Goal: Task Accomplishment & Management: Manage account settings

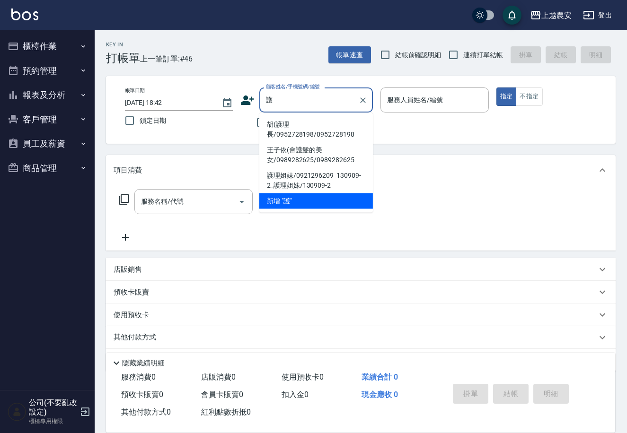
drag, startPoint x: 286, startPoint y: 131, endPoint x: 373, endPoint y: 111, distance: 88.7
click at [287, 128] on li "胡(護理長/0952728198/0952728198" at bounding box center [316, 130] width 114 height 26
type input "胡(護理長/0952728198/0952728198"
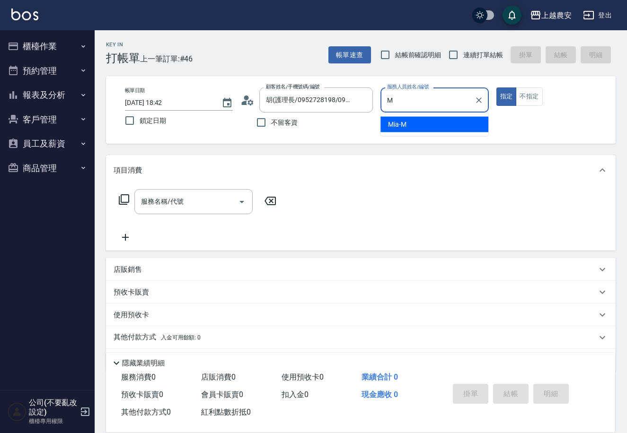
type input "Mia-M"
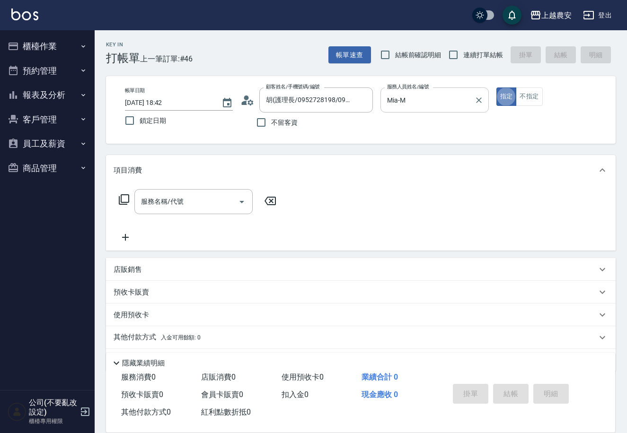
type button "true"
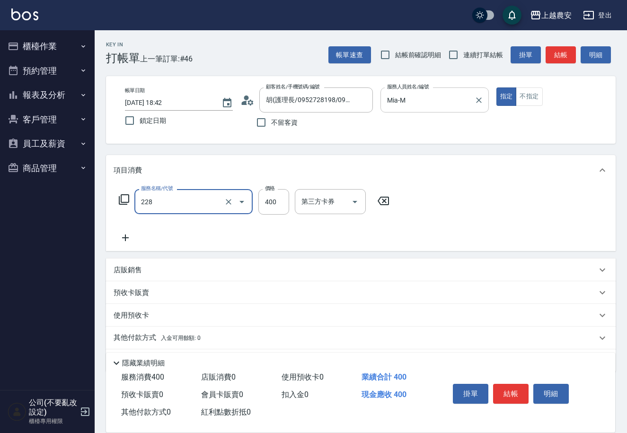
type input "洗髮(228)"
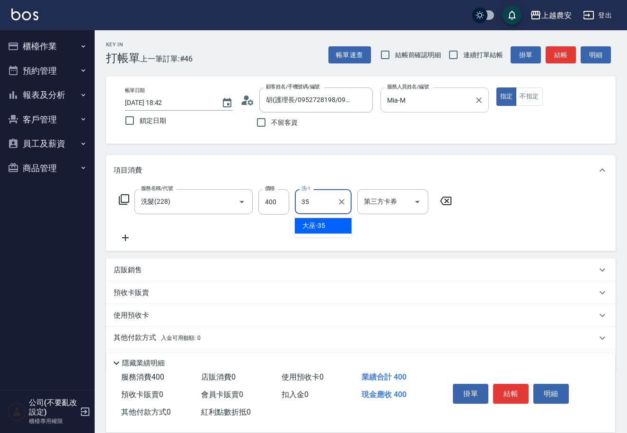
type input "大巫-35"
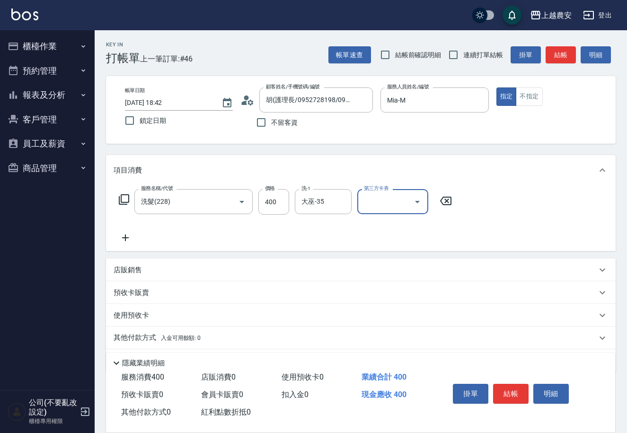
drag, startPoint x: 511, startPoint y: 400, endPoint x: 511, endPoint y: 386, distance: 13.3
click at [511, 393] on button "結帳" at bounding box center [510, 394] width 35 height 20
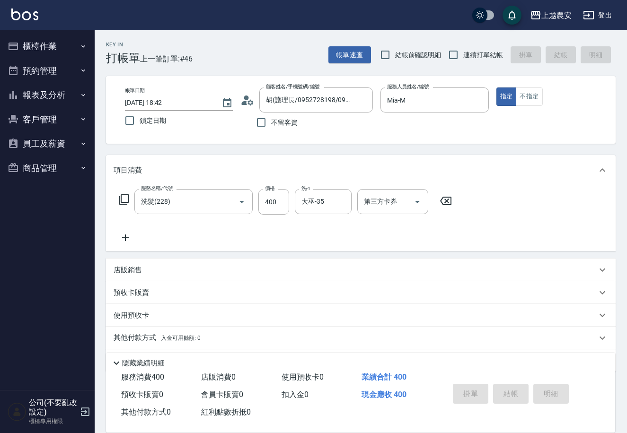
click at [511, 386] on div "掛單 結帳 明細" at bounding box center [510, 395] width 123 height 30
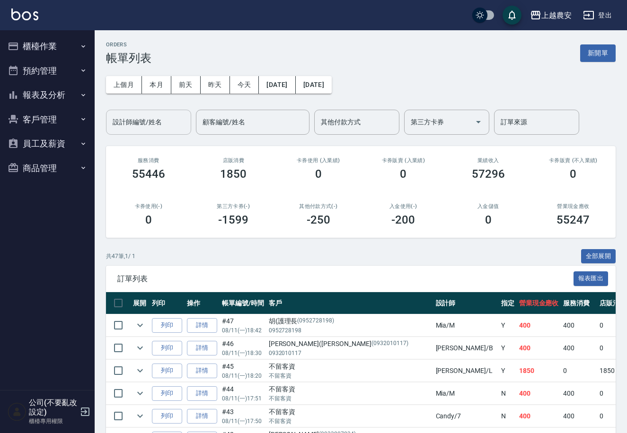
click at [161, 126] on input "設計師編號/姓名" at bounding box center [148, 122] width 77 height 17
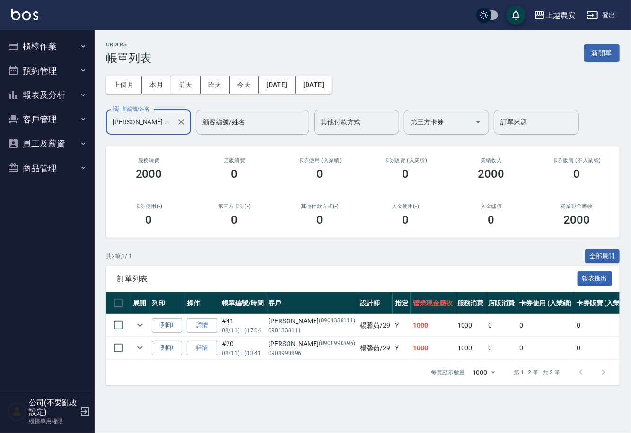
type input "[PERSON_NAME]-29"
click at [71, 43] on button "櫃檯作業" at bounding box center [47, 46] width 87 height 25
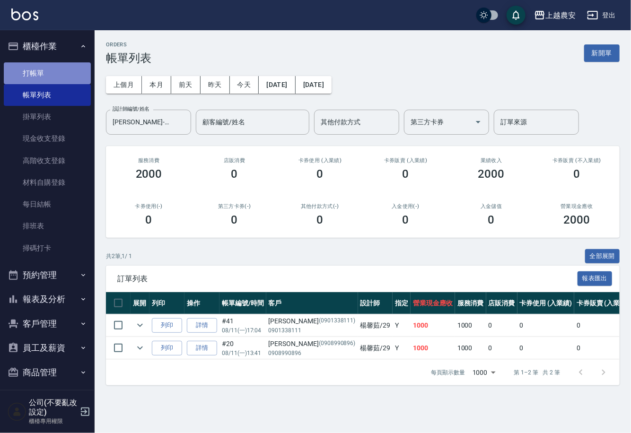
click at [78, 74] on link "打帳單" at bounding box center [47, 73] width 87 height 22
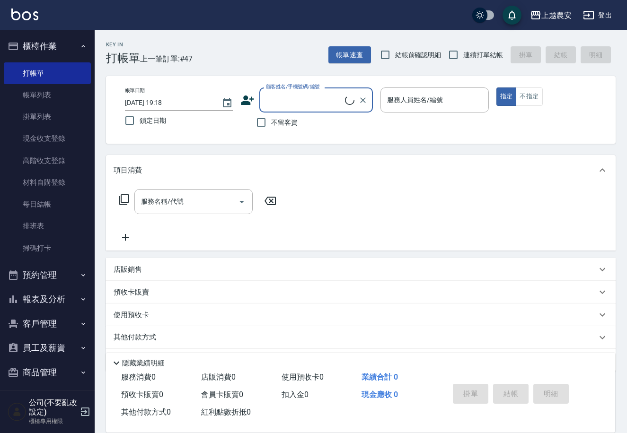
click at [300, 103] on input "顧客姓名/手機號碼/編號" at bounding box center [303, 100] width 81 height 17
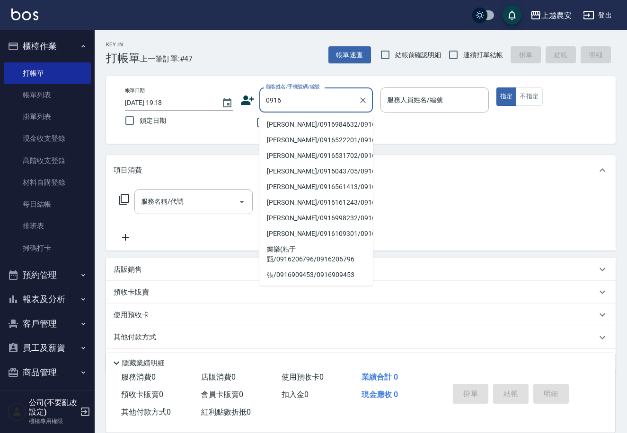
click at [309, 120] on li "[PERSON_NAME]/0916984632/0916984632" at bounding box center [316, 125] width 114 height 16
type input "[PERSON_NAME]/0916984632/0916984632"
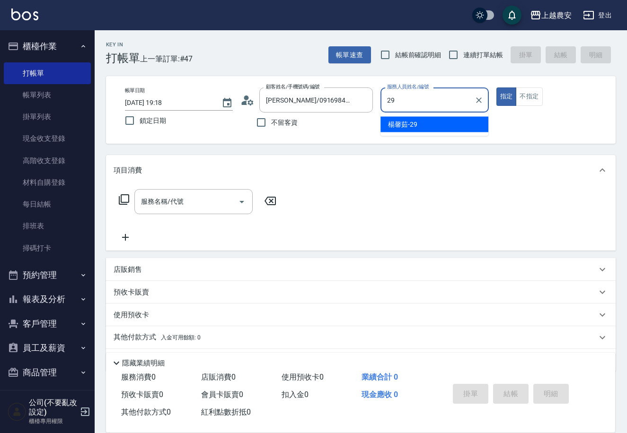
type input "[PERSON_NAME]-29"
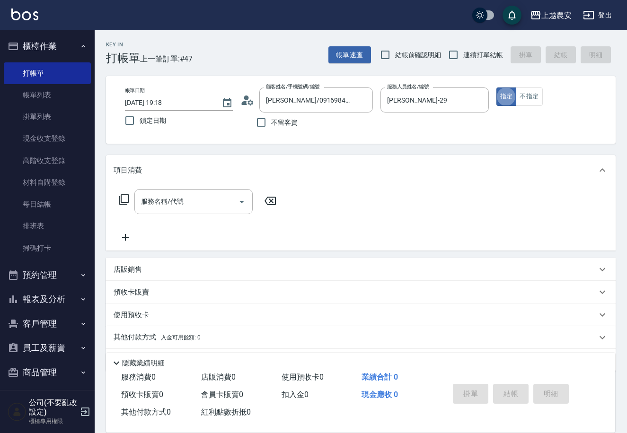
type button "true"
click at [130, 198] on div "服務名稱/代號 服務名稱/代號" at bounding box center [198, 201] width 168 height 25
click at [122, 202] on icon at bounding box center [124, 199] width 10 height 10
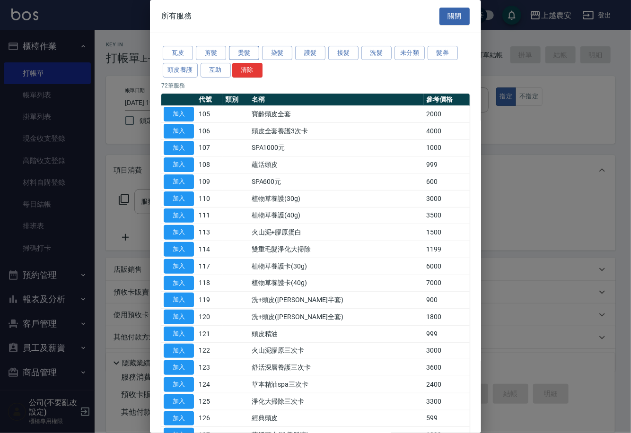
click at [253, 48] on button "燙髮" at bounding box center [244, 53] width 30 height 15
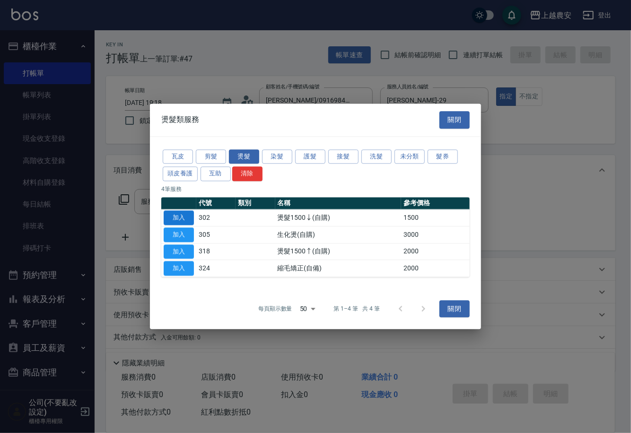
click at [174, 219] on button "加入" at bounding box center [179, 217] width 30 height 15
type input "燙髮1500↓(自購)(302)"
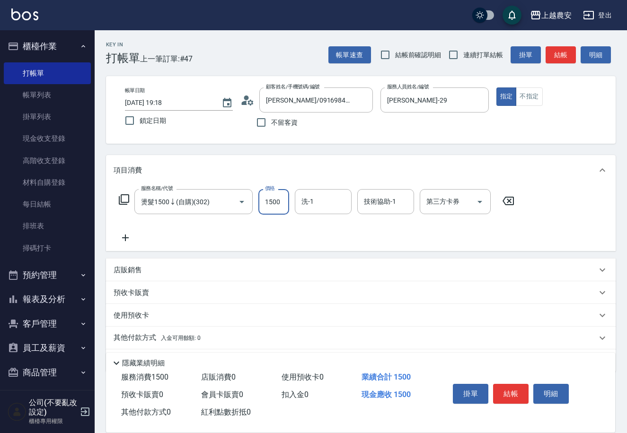
click at [287, 207] on input "1500" at bounding box center [273, 202] width 31 height 26
type input "1000"
click at [500, 392] on button "結帳" at bounding box center [510, 394] width 35 height 20
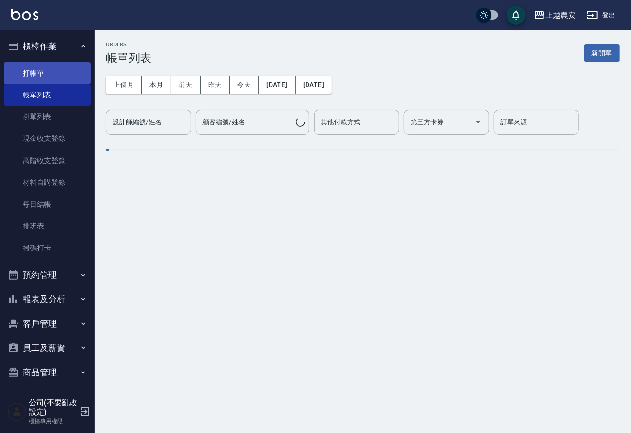
click at [75, 72] on link "打帳單" at bounding box center [47, 73] width 87 height 22
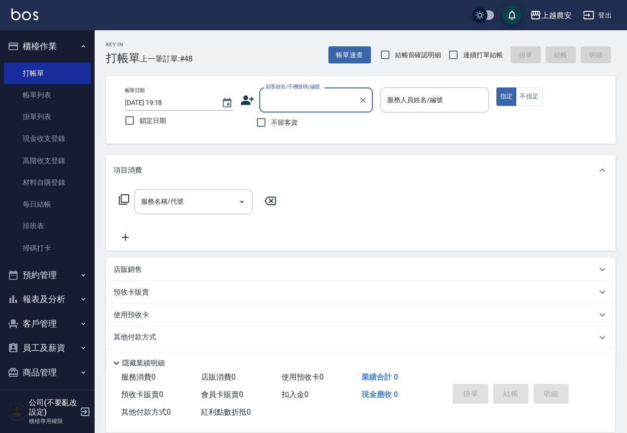
click at [86, 53] on button "櫃檯作業" at bounding box center [47, 46] width 87 height 25
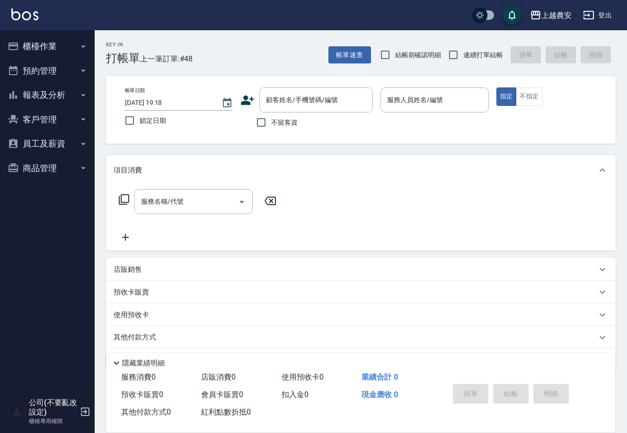
click at [63, 91] on button "報表及分析" at bounding box center [47, 95] width 87 height 25
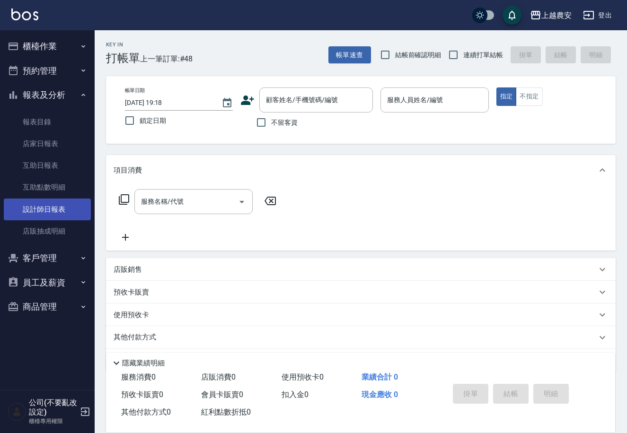
click at [40, 209] on link "設計師日報表" at bounding box center [47, 210] width 87 height 22
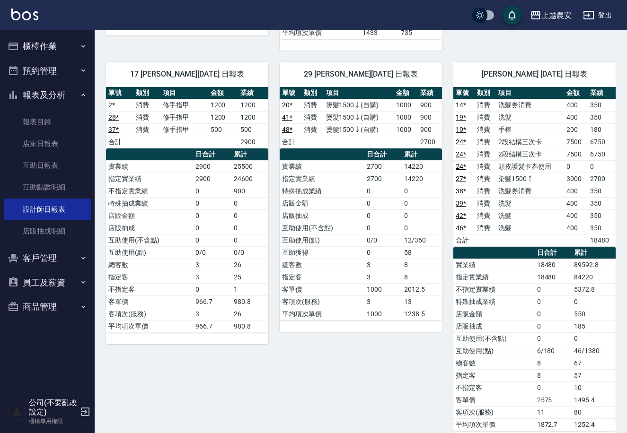
scroll to position [778, 0]
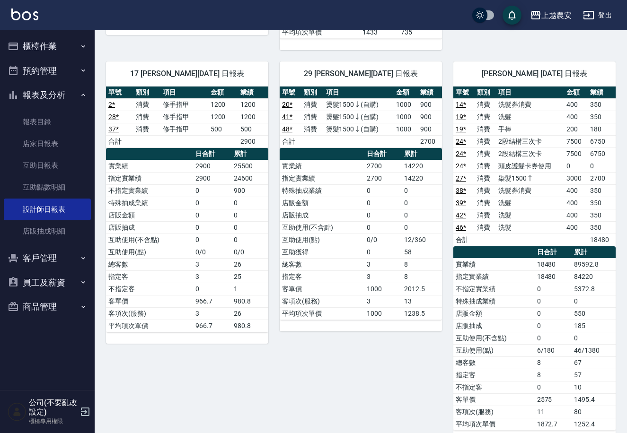
click at [47, 98] on button "報表及分析" at bounding box center [47, 95] width 87 height 25
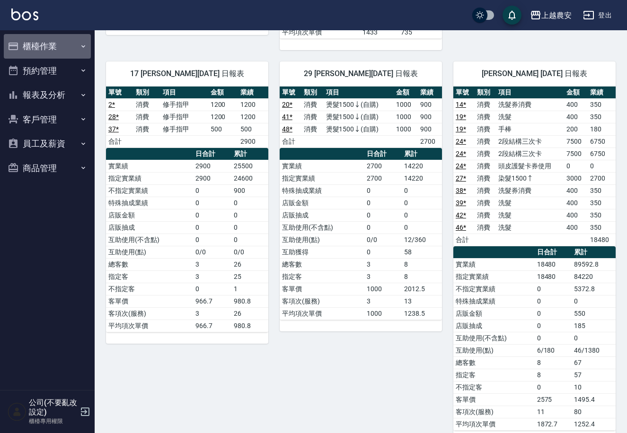
click at [61, 47] on button "櫃檯作業" at bounding box center [47, 46] width 87 height 25
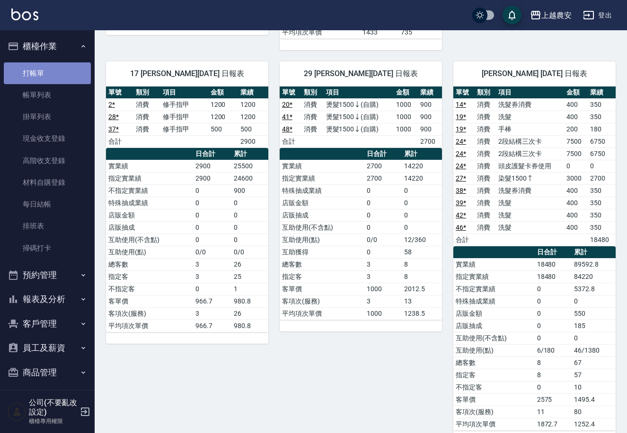
click at [67, 73] on link "打帳單" at bounding box center [47, 73] width 87 height 22
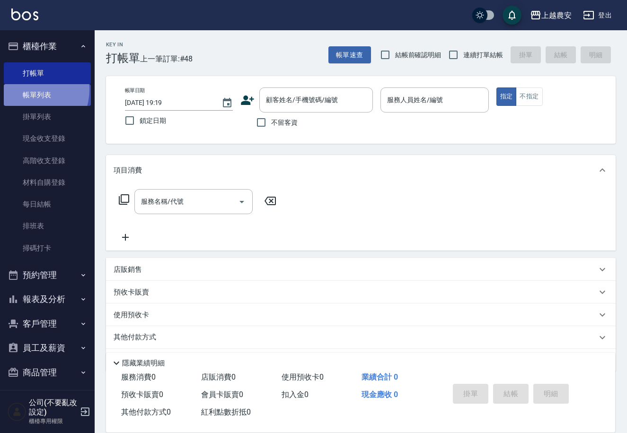
click at [29, 90] on link "帳單列表" at bounding box center [47, 95] width 87 height 22
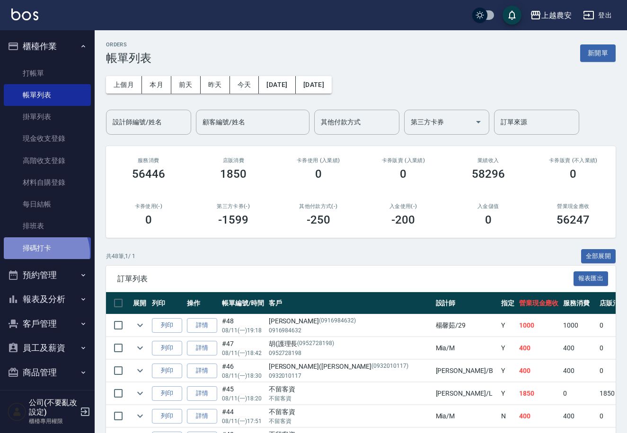
click at [44, 253] on link "掃碼打卡" at bounding box center [47, 248] width 87 height 22
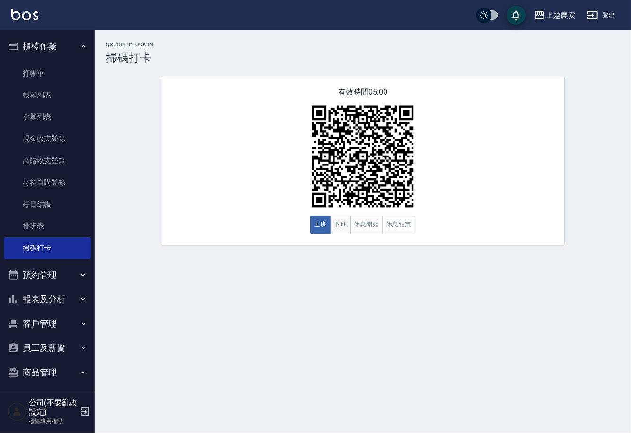
click at [339, 221] on button "下班" at bounding box center [340, 225] width 20 height 18
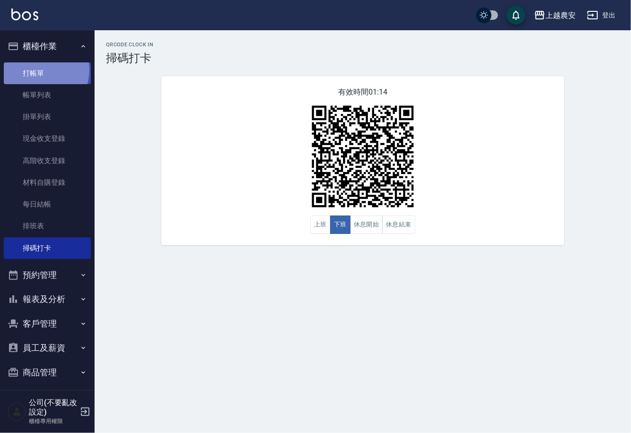
click at [38, 70] on link "打帳單" at bounding box center [47, 73] width 87 height 22
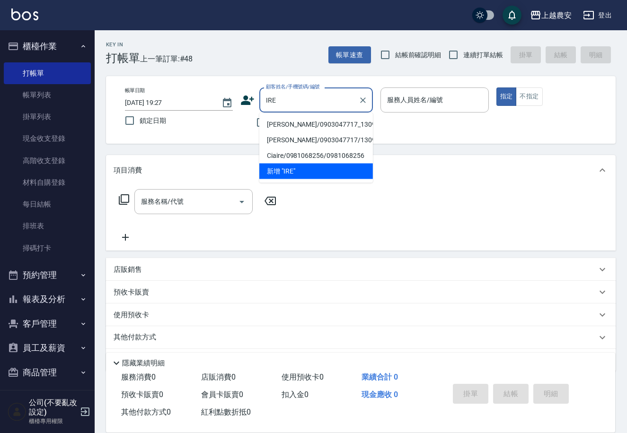
click at [286, 117] on li "[PERSON_NAME]/0903047717_1309171_Irene/1309171" at bounding box center [316, 125] width 114 height 16
type input "[PERSON_NAME]/0903047717_1309171_Irene/1309171"
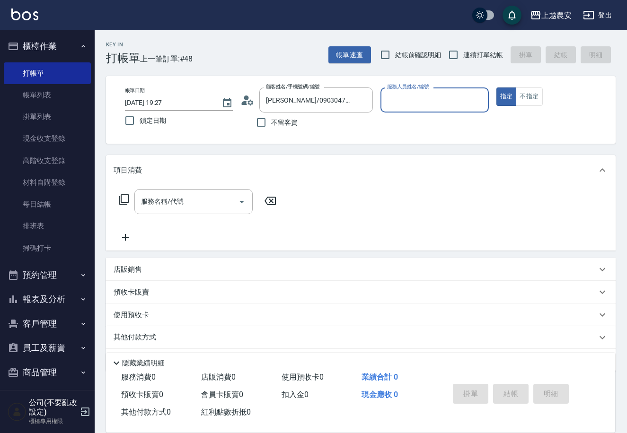
type input "Nana-13"
click at [215, 203] on input "服務名稱/代號" at bounding box center [187, 201] width 96 height 17
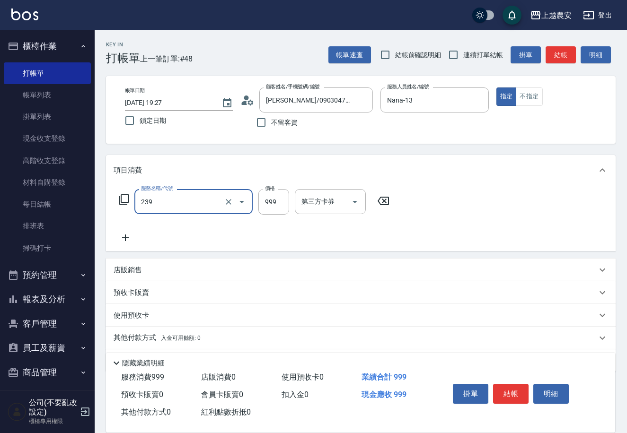
type input "頭皮SPA洗髮(239)"
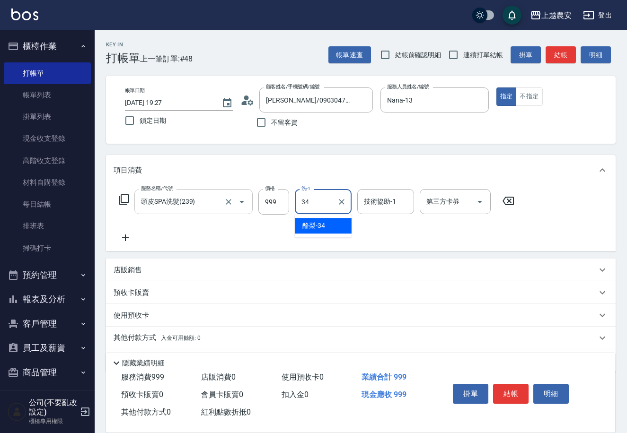
type input "酪梨-34"
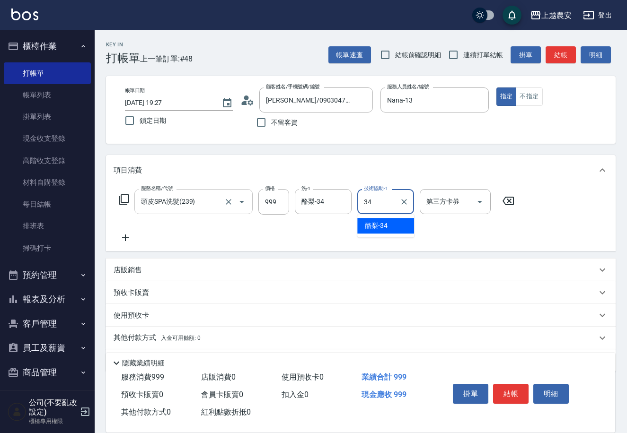
type input "酪梨-34"
click at [513, 390] on button "結帳" at bounding box center [510, 394] width 35 height 20
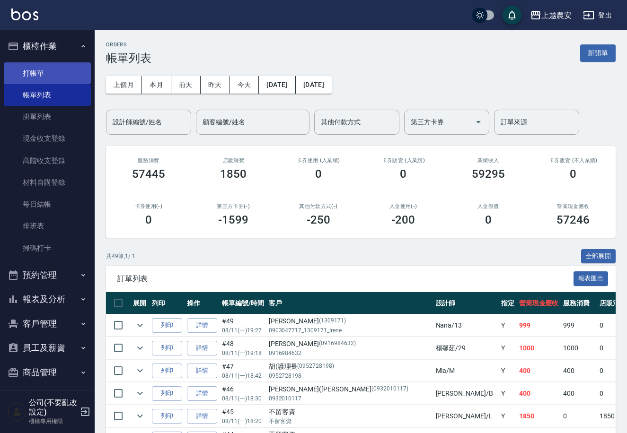
click at [39, 74] on link "打帳單" at bounding box center [47, 73] width 87 height 22
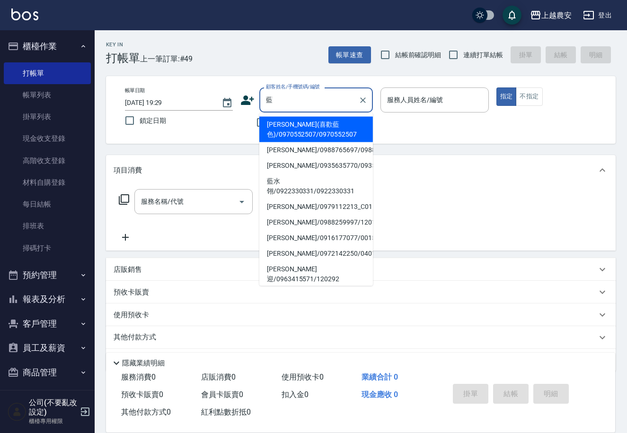
click at [314, 129] on li "[PERSON_NAME](喜歡藍色)/0970552507/0970552507" at bounding box center [316, 130] width 114 height 26
type input "[PERSON_NAME](喜歡藍色)/0970552507/0970552507"
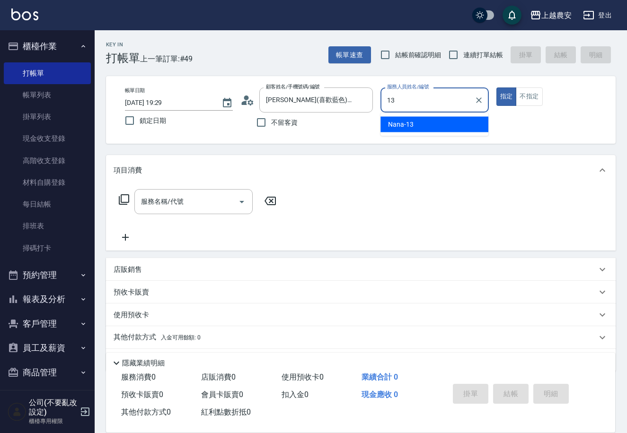
type input "Nana-13"
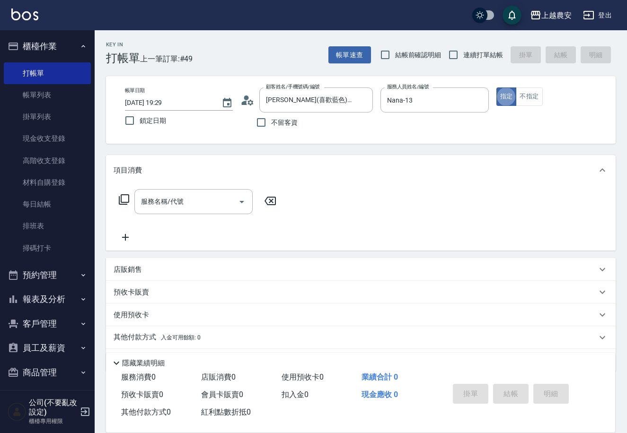
type button "true"
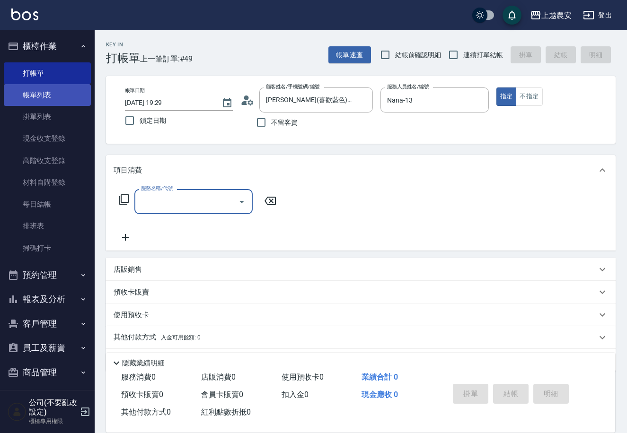
click at [57, 98] on link "帳單列表" at bounding box center [47, 95] width 87 height 22
click at [54, 93] on link "帳單列表" at bounding box center [47, 95] width 87 height 22
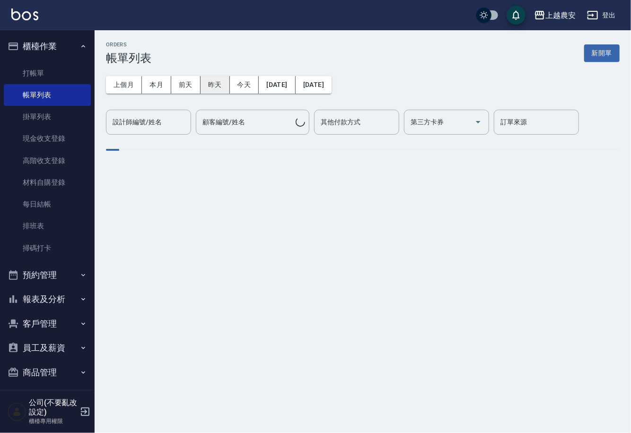
click at [216, 89] on button "昨天" at bounding box center [215, 84] width 29 height 17
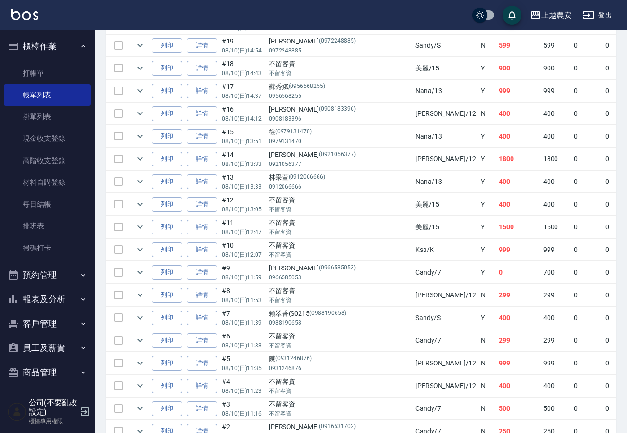
scroll to position [856, 0]
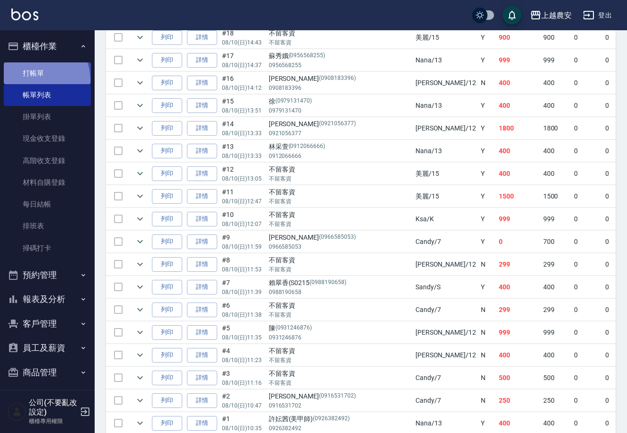
click at [34, 80] on link "打帳單" at bounding box center [47, 73] width 87 height 22
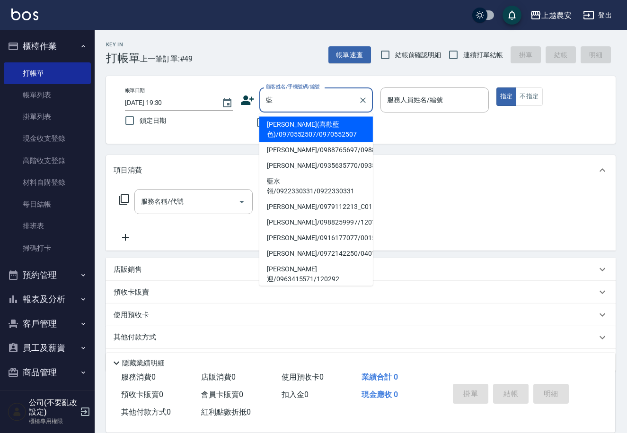
click at [293, 136] on li "[PERSON_NAME](喜歡藍色)/0970552507/0970552507" at bounding box center [316, 130] width 114 height 26
type input "[PERSON_NAME](喜歡藍色)/0970552507/0970552507"
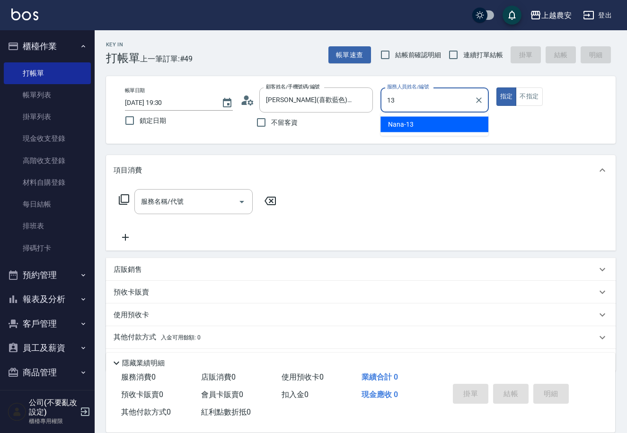
type input "Nana-13"
type button "true"
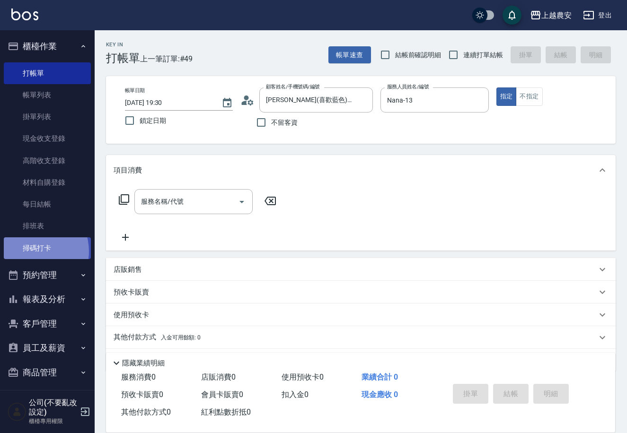
click at [30, 251] on link "掃碼打卡" at bounding box center [47, 248] width 87 height 22
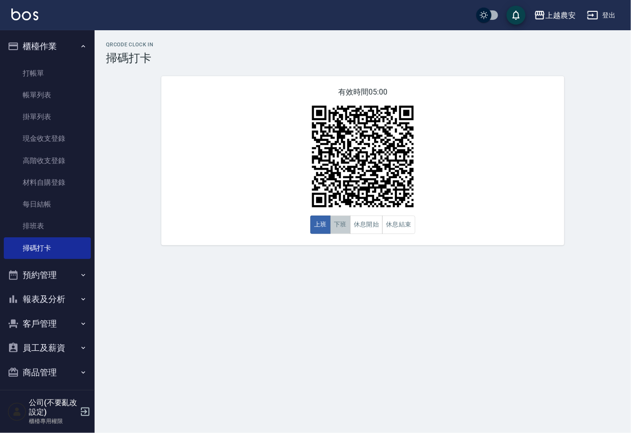
click at [342, 223] on button "下班" at bounding box center [340, 225] width 20 height 18
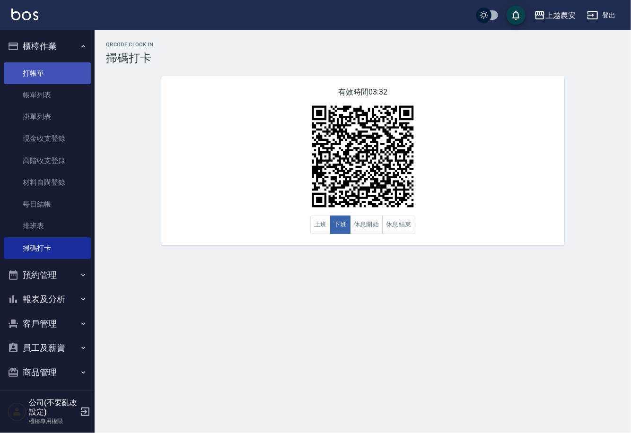
click at [39, 64] on link "打帳單" at bounding box center [47, 73] width 87 height 22
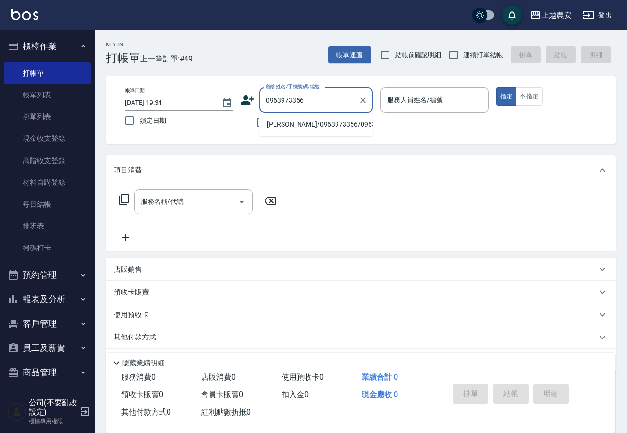
click at [310, 126] on li "[PERSON_NAME]/0963973356/0963973356" at bounding box center [316, 125] width 114 height 16
type input "[PERSON_NAME]/0963973356/0963973356"
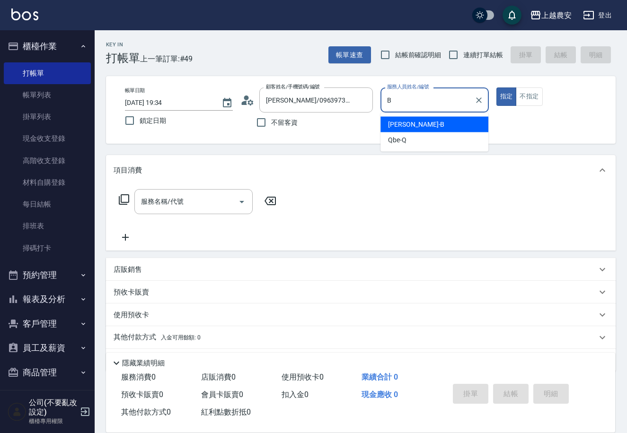
type input "美雅-B"
type button "true"
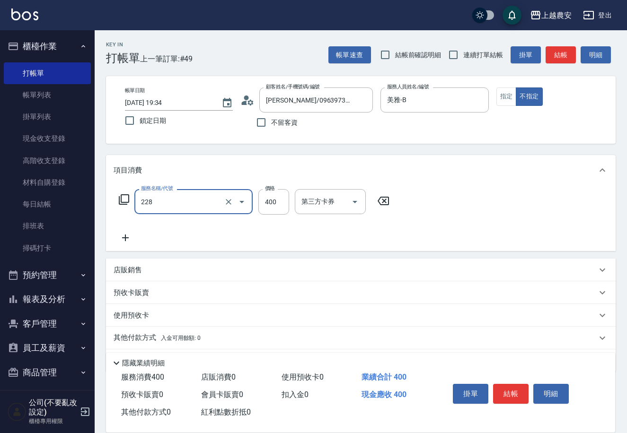
type input "洗髮(228)"
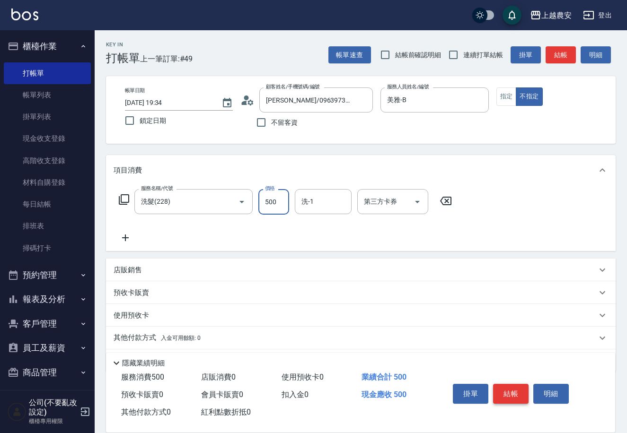
type input "500"
click at [504, 395] on button "結帳" at bounding box center [510, 394] width 35 height 20
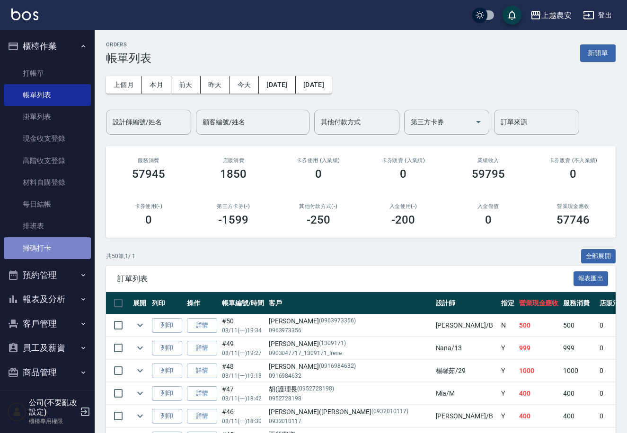
click at [50, 252] on link "掃碼打卡" at bounding box center [47, 248] width 87 height 22
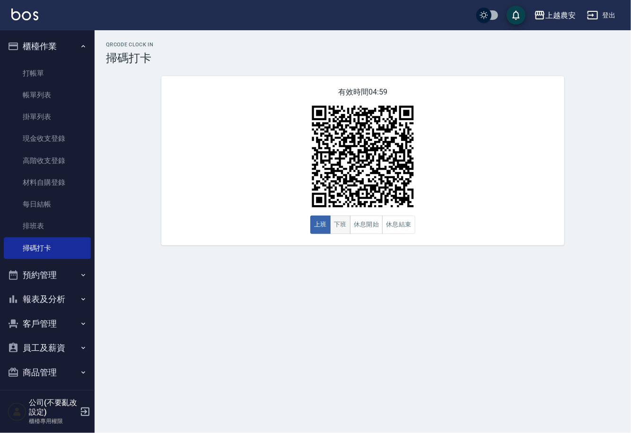
click at [334, 230] on button "下班" at bounding box center [340, 225] width 20 height 18
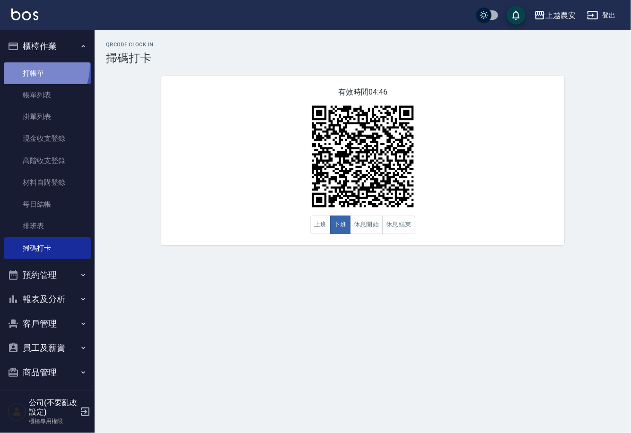
click at [33, 66] on link "打帳單" at bounding box center [47, 73] width 87 height 22
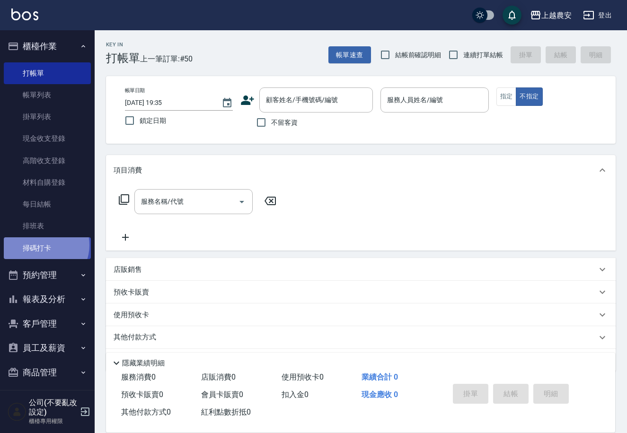
click at [42, 245] on link "掃碼打卡" at bounding box center [47, 248] width 87 height 22
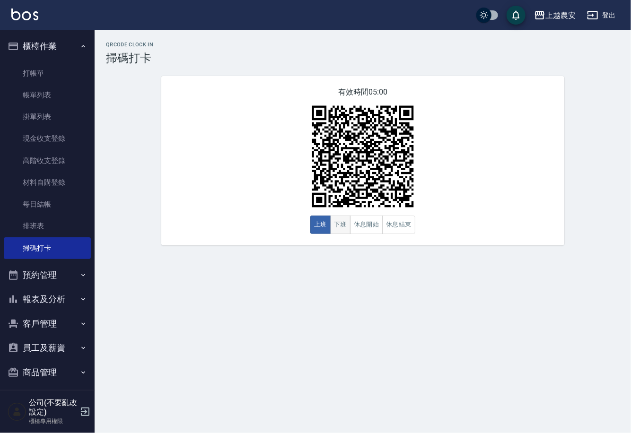
click at [350, 225] on button "下班" at bounding box center [340, 225] width 20 height 18
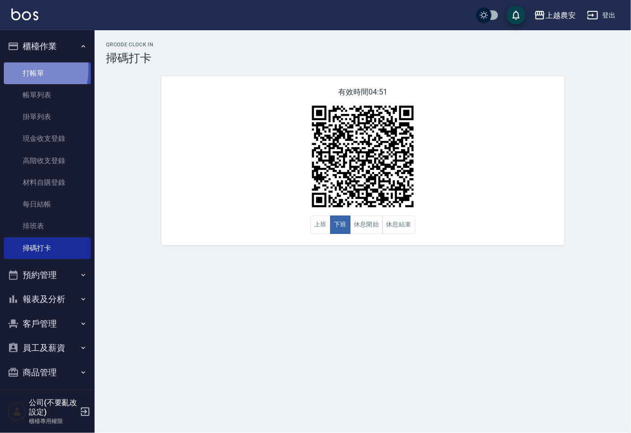
click at [22, 70] on link "打帳單" at bounding box center [47, 73] width 87 height 22
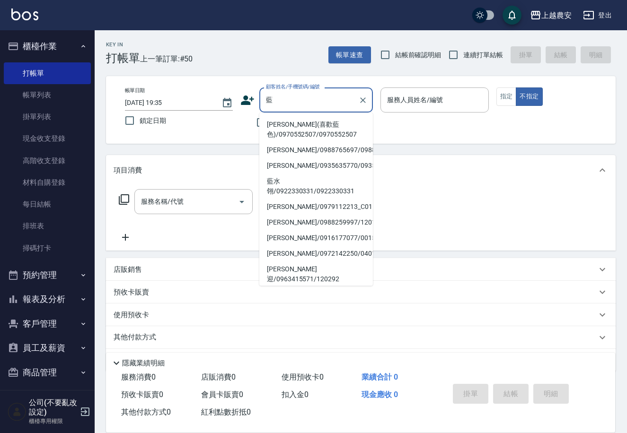
click at [294, 130] on li "[PERSON_NAME](喜歡藍色)/0970552507/0970552507" at bounding box center [316, 130] width 114 height 26
type input "[PERSON_NAME](喜歡藍色)/0970552507/0970552507"
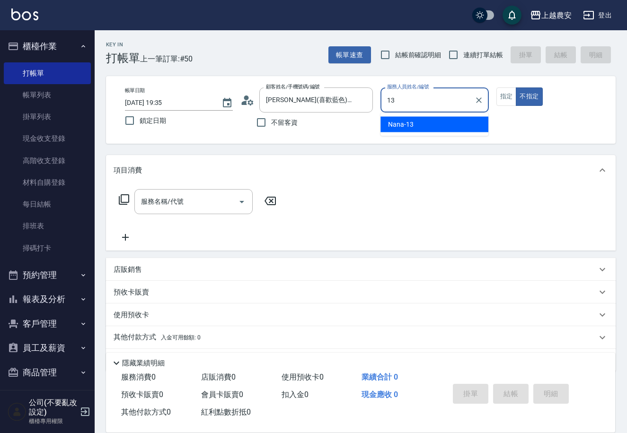
type input "Nana-13"
type button "false"
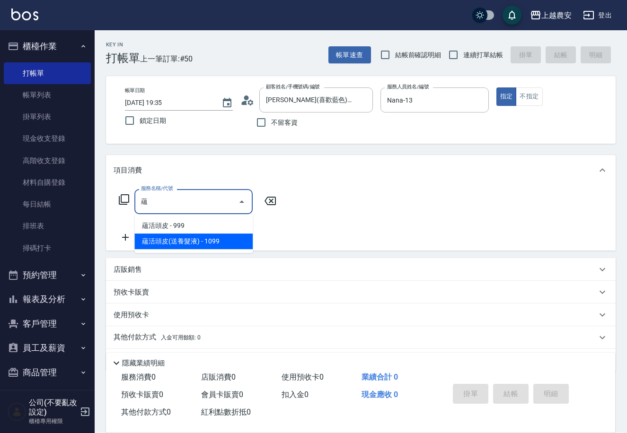
click at [185, 245] on span "蘊活頭皮(送養髮液) - 1099" at bounding box center [193, 242] width 118 height 16
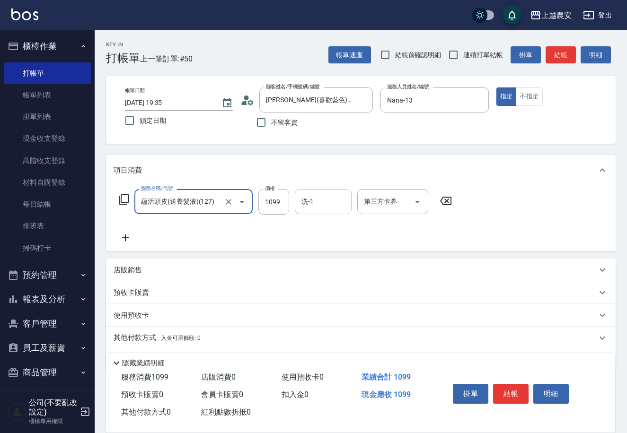
type input "蘊活頭皮(送養髮液)(127)"
click at [315, 201] on input "洗-1" at bounding box center [323, 201] width 48 height 17
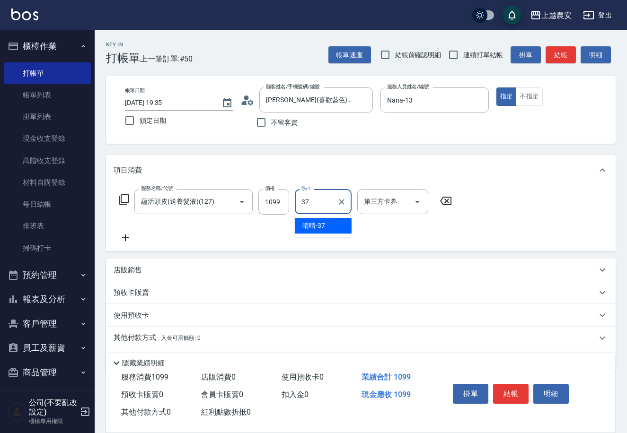
type input "晴晴-37"
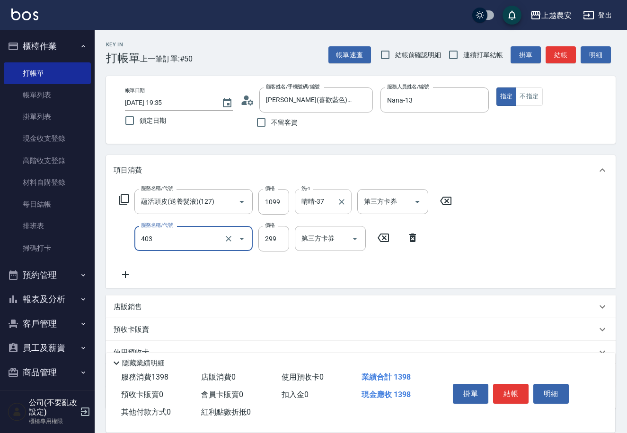
type input "剪髮(403)"
type input "500"
click at [514, 392] on button "結帳" at bounding box center [510, 394] width 35 height 20
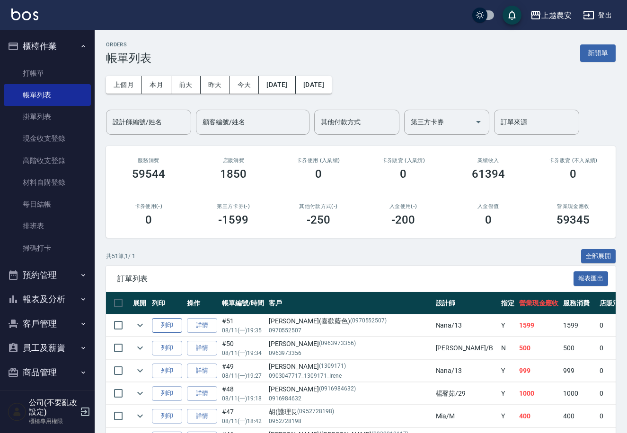
click at [168, 324] on button "列印" at bounding box center [167, 325] width 30 height 15
click at [43, 248] on link "掃碼打卡" at bounding box center [47, 248] width 87 height 22
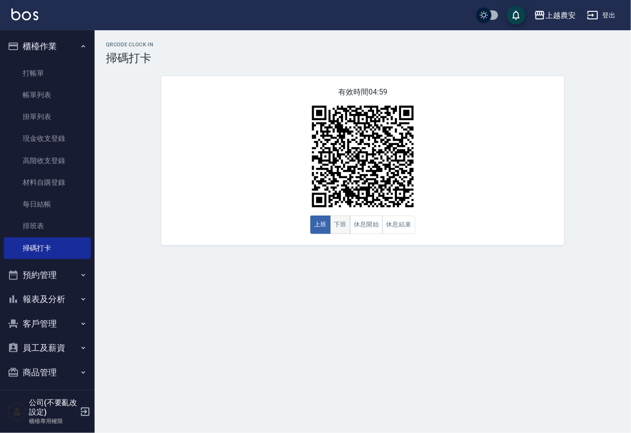
click at [337, 223] on button "下班" at bounding box center [340, 225] width 20 height 18
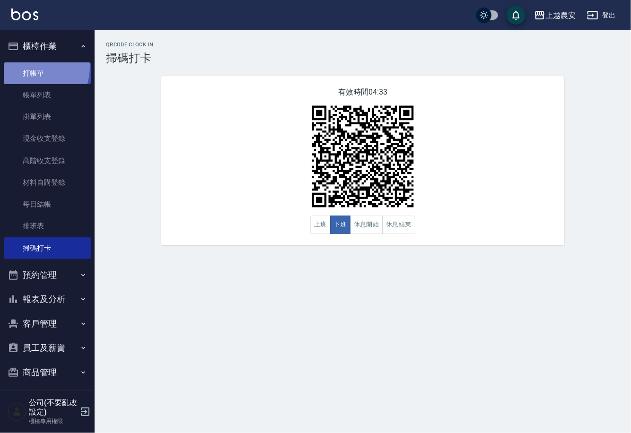
click at [27, 66] on link "打帳單" at bounding box center [47, 73] width 87 height 22
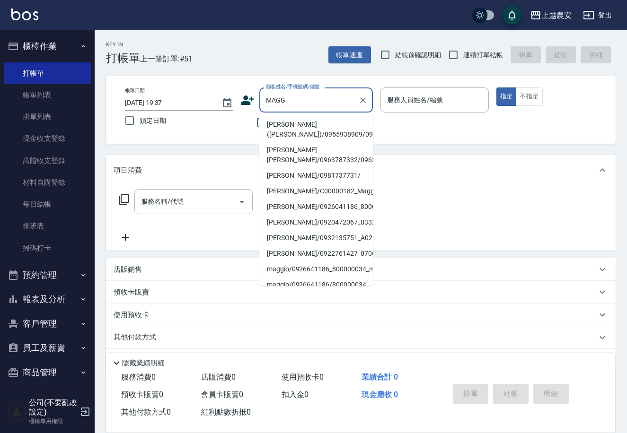
click at [306, 126] on li "[PERSON_NAME]([PERSON_NAME])/0955938909/0955938909" at bounding box center [316, 130] width 114 height 26
type input "[PERSON_NAME]([PERSON_NAME])/0955938909/0955938909"
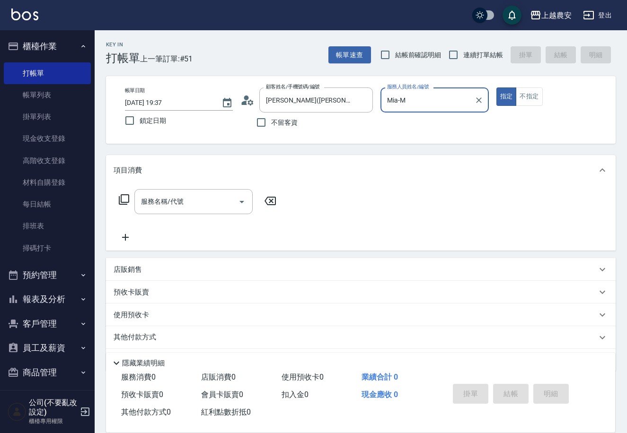
type input "Mia-M"
click at [207, 204] on input "服務名稱/代號" at bounding box center [187, 201] width 96 height 17
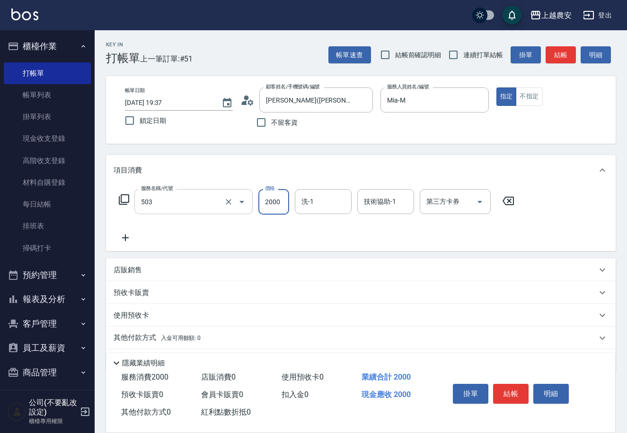
type input "染髮1500↑(503)"
type input "2500"
type input "晴晴-37"
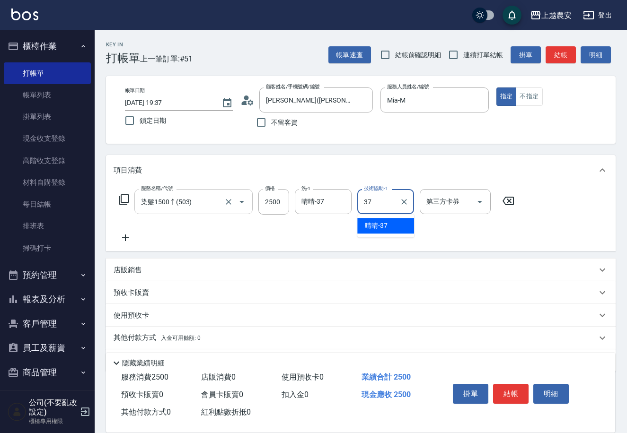
type input "晴晴-37"
click at [516, 392] on button "結帳" at bounding box center [510, 394] width 35 height 20
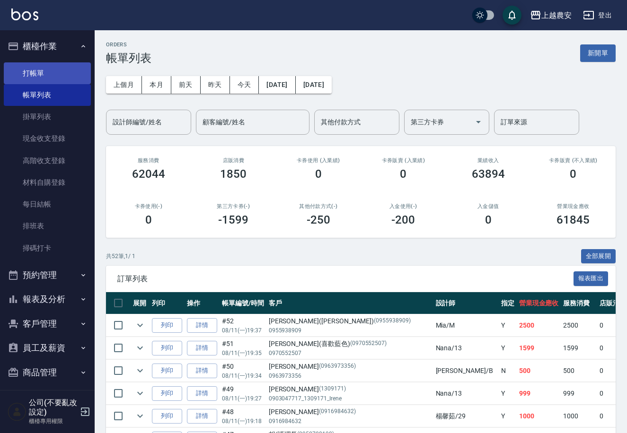
click at [26, 75] on link "打帳單" at bounding box center [47, 73] width 87 height 22
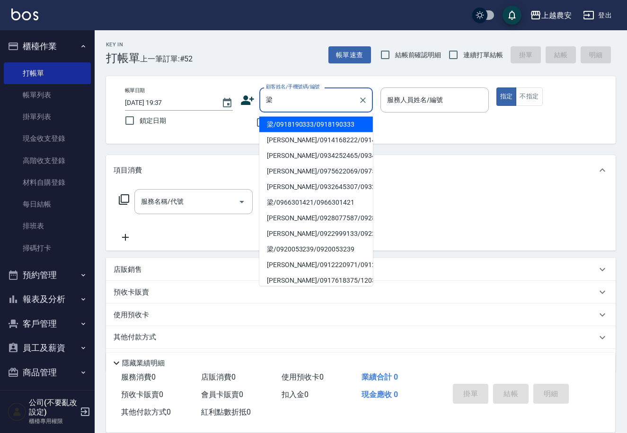
click at [283, 137] on li "[PERSON_NAME]/0914168222/0914168222" at bounding box center [316, 140] width 114 height 16
type input "[PERSON_NAME]/0914168222/0914168222"
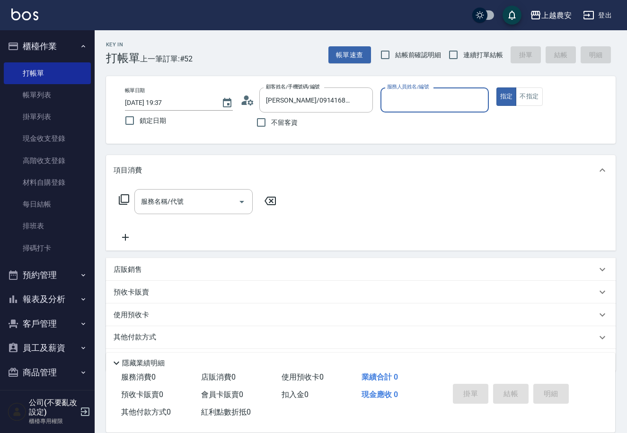
type input "美雅-B"
click at [185, 205] on input "服務名稱/代號" at bounding box center [187, 201] width 96 height 17
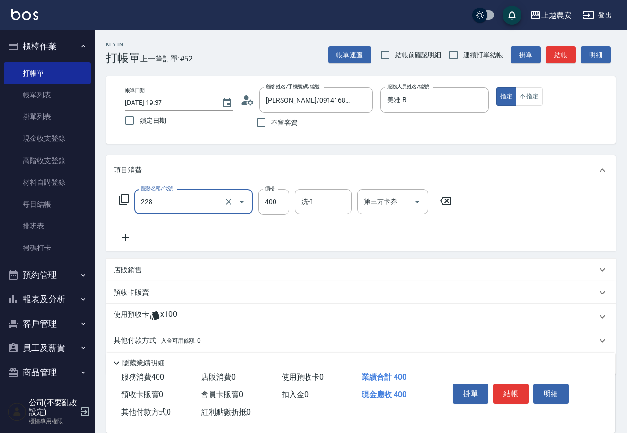
type input "洗髮(228)"
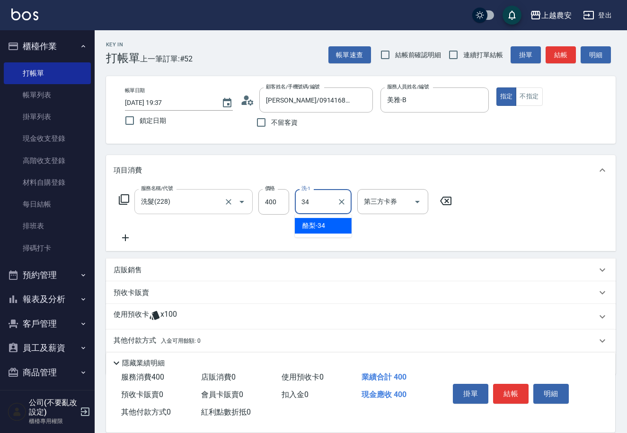
type input "酪梨-34"
click at [503, 386] on button "結帳" at bounding box center [510, 394] width 35 height 20
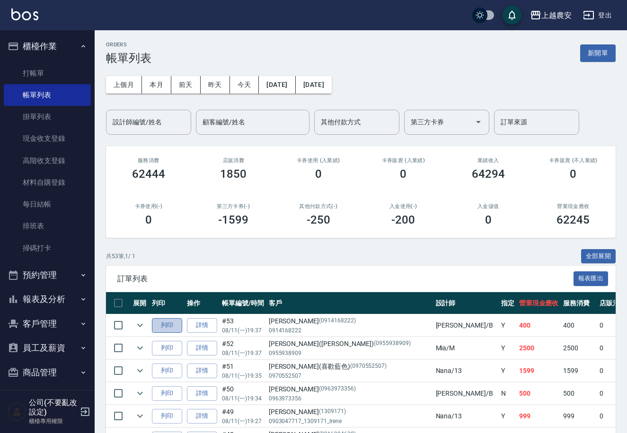
click at [175, 326] on button "列印" at bounding box center [167, 325] width 30 height 15
click at [43, 181] on link "材料自購登錄" at bounding box center [47, 183] width 87 height 22
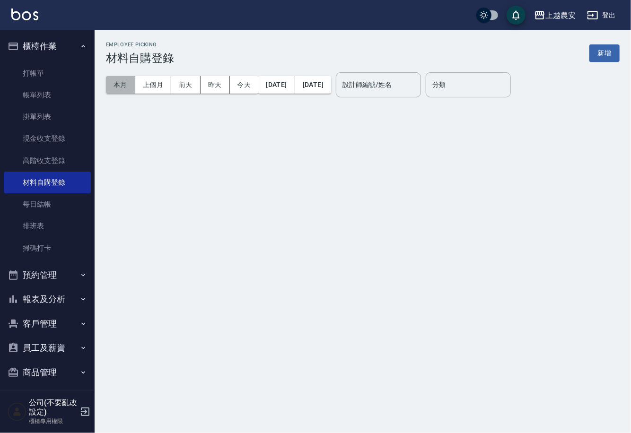
click at [123, 84] on button "本月" at bounding box center [120, 84] width 29 height 17
click at [147, 84] on button "上個月" at bounding box center [153, 84] width 36 height 17
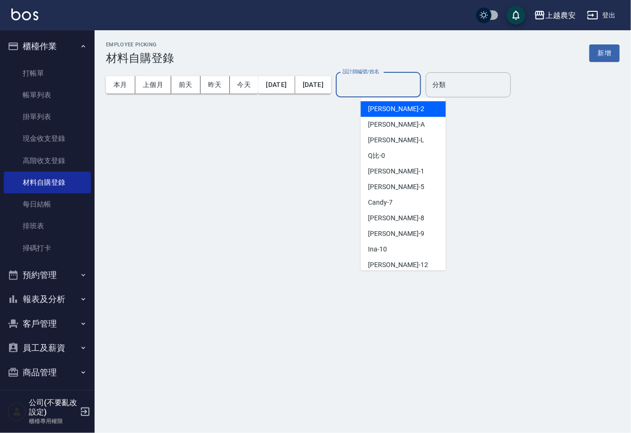
click at [383, 90] on input "設計師編號/姓名" at bounding box center [378, 85] width 77 height 17
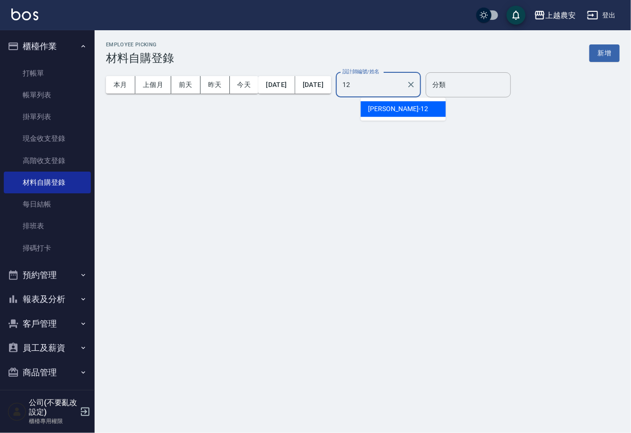
click at [382, 105] on span "[PERSON_NAME] -12" at bounding box center [398, 109] width 60 height 10
type input "[PERSON_NAME]-12"
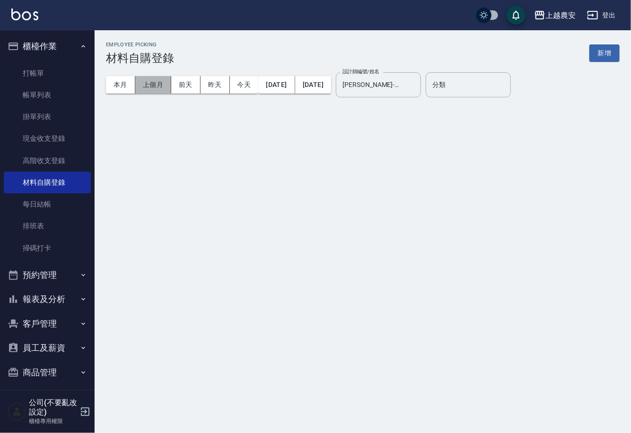
click at [146, 82] on button "上個月" at bounding box center [153, 84] width 36 height 17
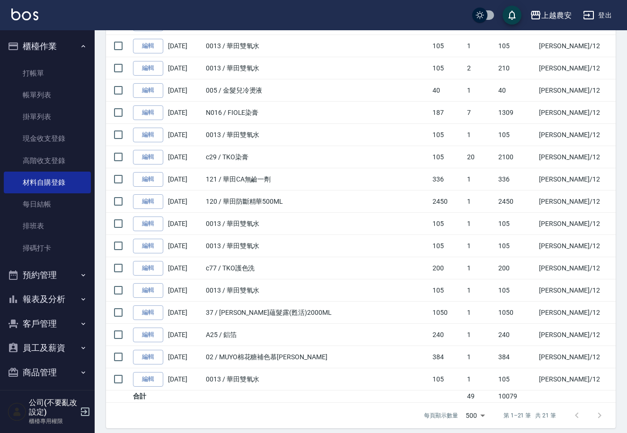
scroll to position [259, 0]
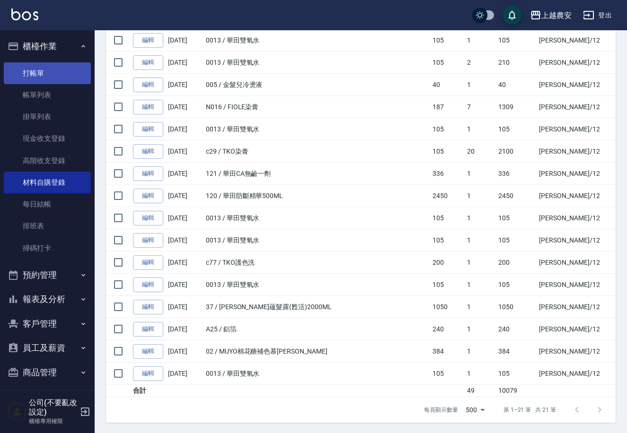
click at [30, 70] on link "打帳單" at bounding box center [47, 73] width 87 height 22
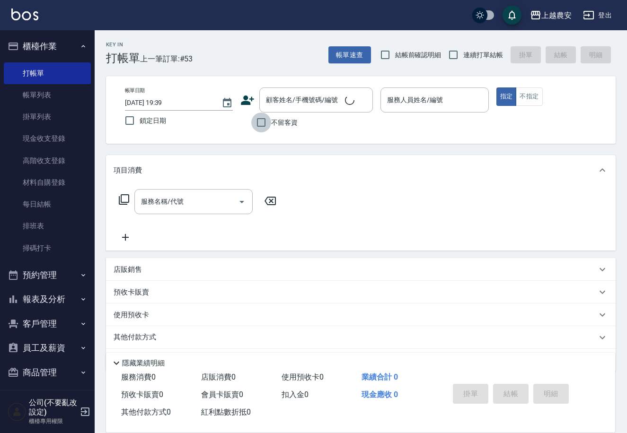
click at [267, 123] on input "不留客資" at bounding box center [261, 123] width 20 height 20
checkbox input "true"
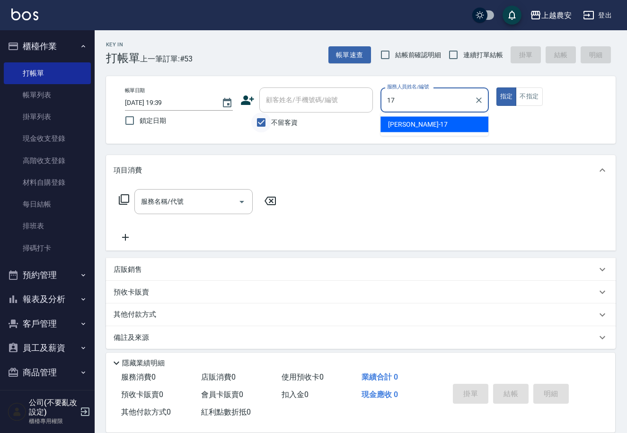
type input "[PERSON_NAME]-17"
type button "true"
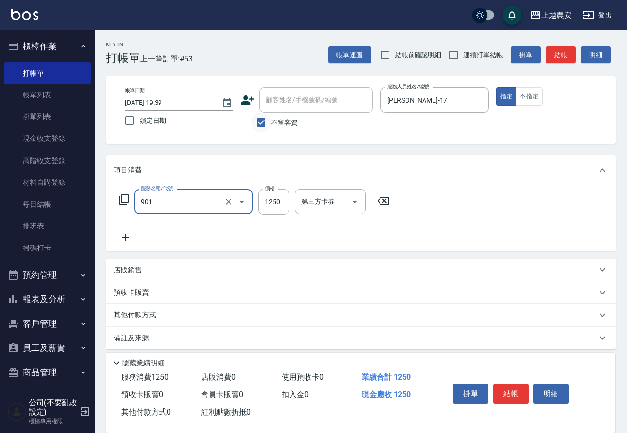
type input "修手指甲(901)"
type input "1200"
click at [508, 389] on button "結帳" at bounding box center [510, 394] width 35 height 20
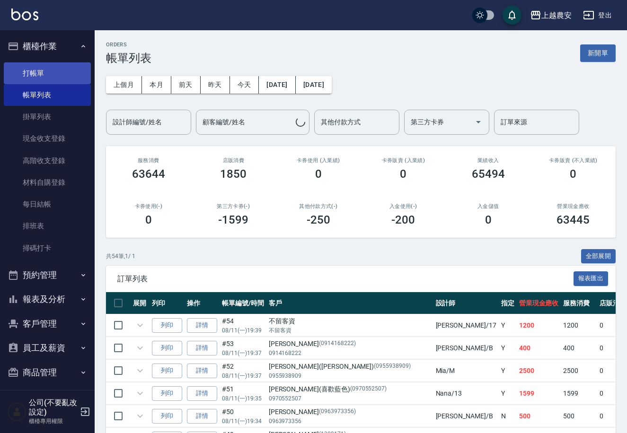
drag, startPoint x: 27, startPoint y: 72, endPoint x: 132, endPoint y: 71, distance: 105.5
click at [27, 72] on link "打帳單" at bounding box center [47, 73] width 87 height 22
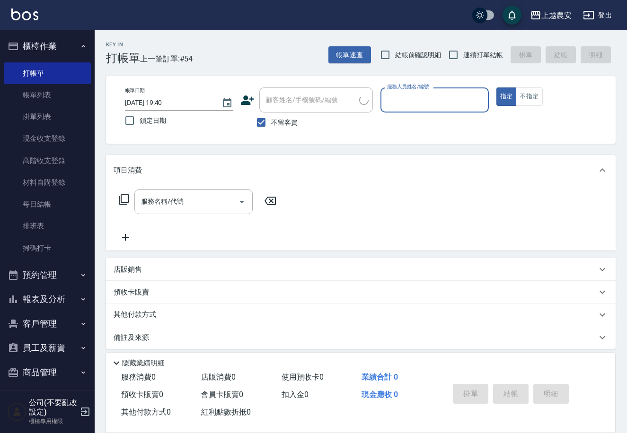
click at [287, 119] on span "不留客資" at bounding box center [284, 123] width 26 height 10
click at [271, 119] on input "不留客資" at bounding box center [261, 123] width 20 height 20
checkbox input "false"
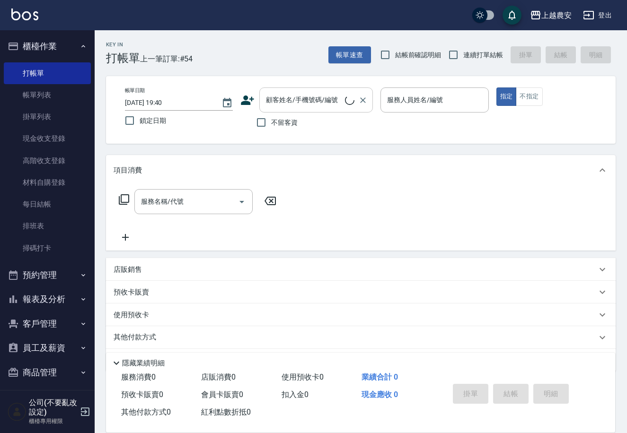
click at [287, 107] on input "顧客姓名/手機號碼/編號" at bounding box center [303, 100] width 81 height 17
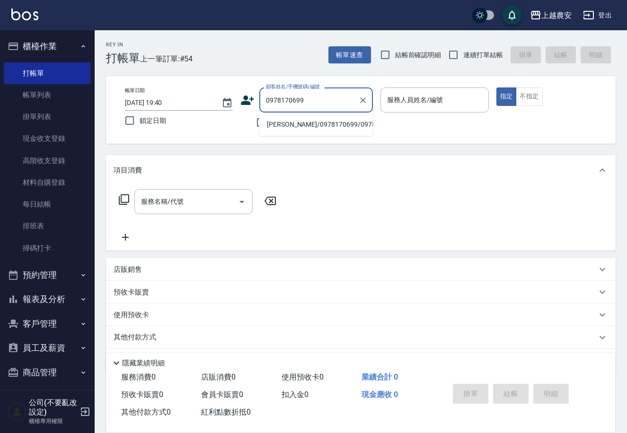
click at [296, 125] on li "[PERSON_NAME]/0978170699/0978170699" at bounding box center [316, 125] width 114 height 16
type input "[PERSON_NAME]/0978170699/0978170699"
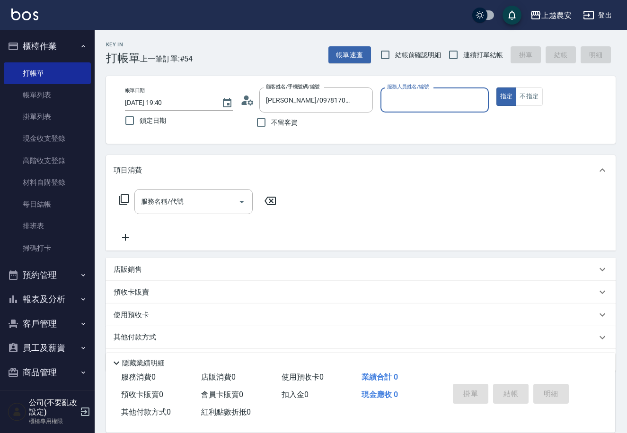
type input "[PERSON_NAME]-12"
click at [210, 202] on input "服務名稱/代號" at bounding box center [187, 201] width 96 height 17
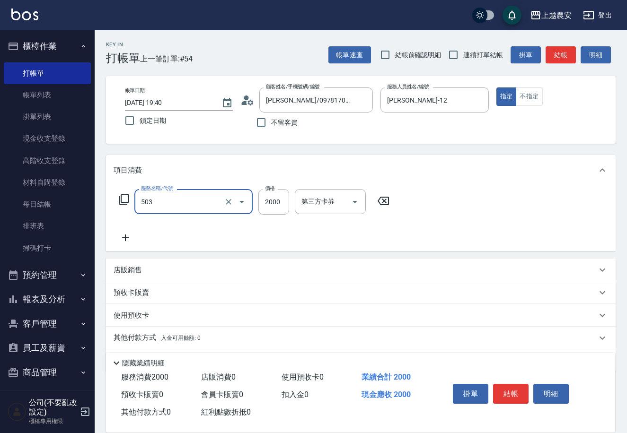
type input "染髮1500↑(503)"
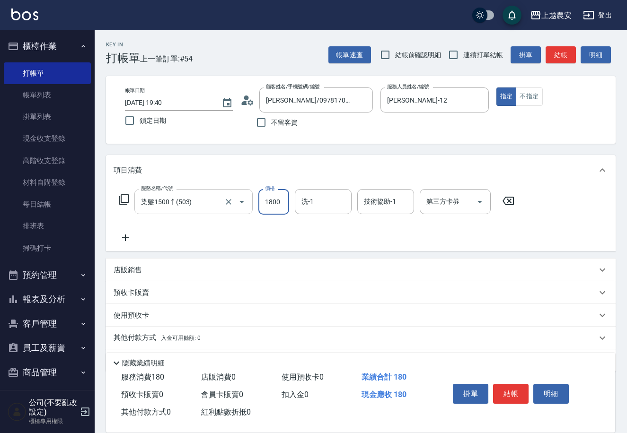
type input "1800"
type input "[PERSON_NAME]-33"
click at [515, 397] on button "結帳" at bounding box center [510, 394] width 35 height 20
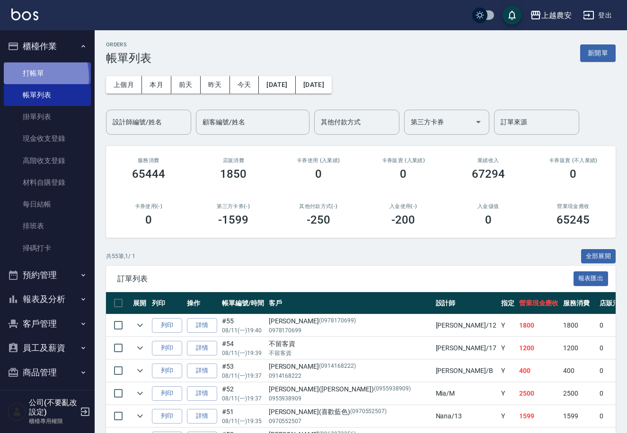
click at [25, 77] on link "打帳單" at bounding box center [47, 73] width 87 height 22
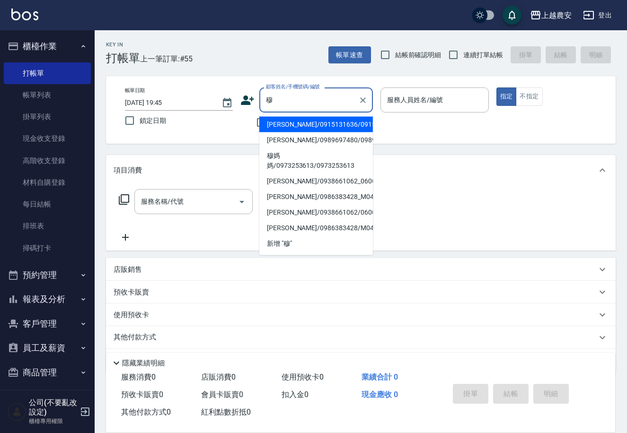
click at [318, 125] on li "[PERSON_NAME]/0915131636/0915131636" at bounding box center [316, 125] width 114 height 16
type input "[PERSON_NAME]/0915131636/0915131636"
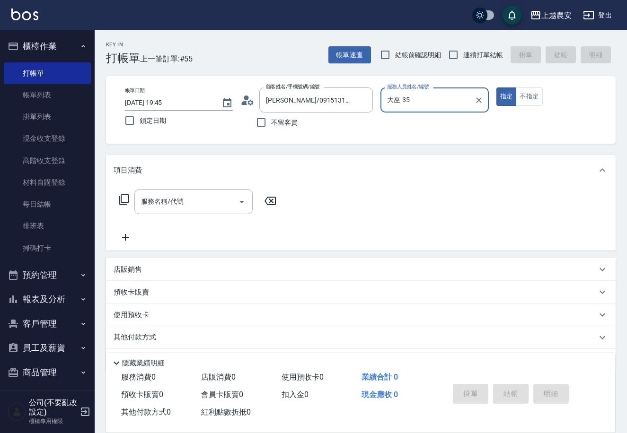
type input "大巫-35"
click at [195, 201] on input "服務名稱/代號" at bounding box center [187, 201] width 96 height 17
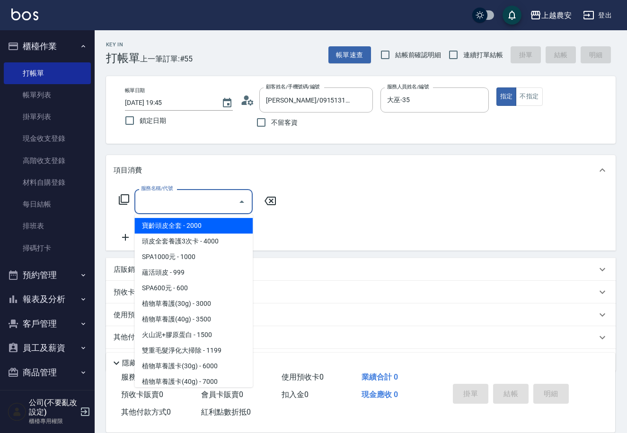
type input "ㄝ"
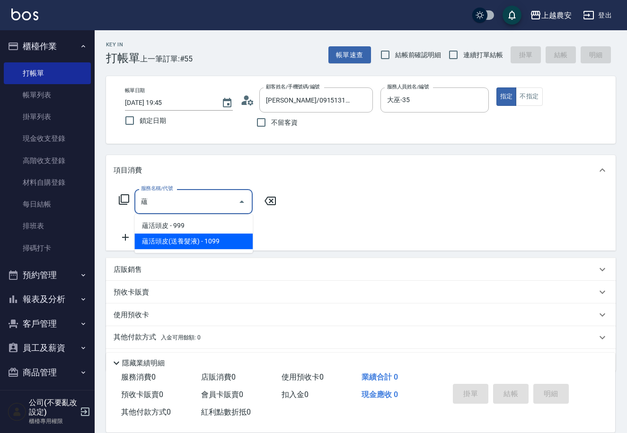
click at [182, 246] on span "蘊活頭皮(送養髮液) - 1099" at bounding box center [193, 242] width 118 height 16
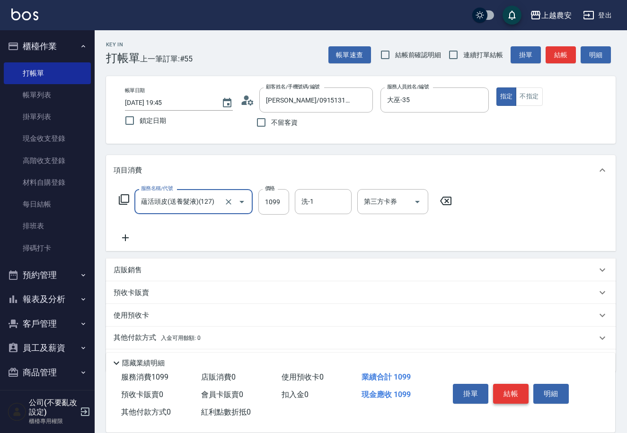
type input "蘊活頭皮(送養髮液)(127)"
click at [519, 392] on button "結帳" at bounding box center [510, 394] width 35 height 20
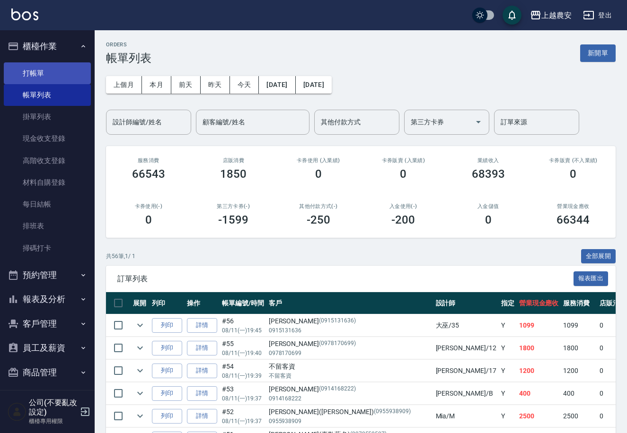
click at [27, 70] on link "打帳單" at bounding box center [47, 73] width 87 height 22
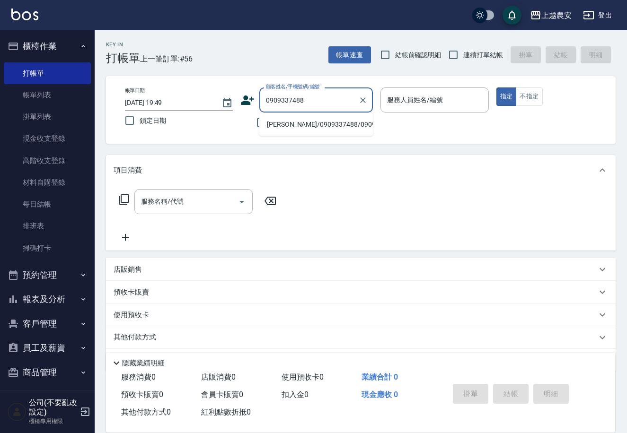
click at [321, 131] on li "[PERSON_NAME]/0909337488/0909337488" at bounding box center [316, 125] width 114 height 16
type input "[PERSON_NAME]/0909337488/0909337488"
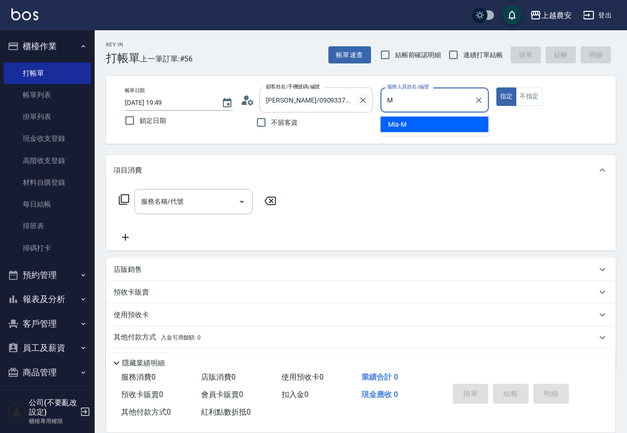
type input "Mia-M"
type button "true"
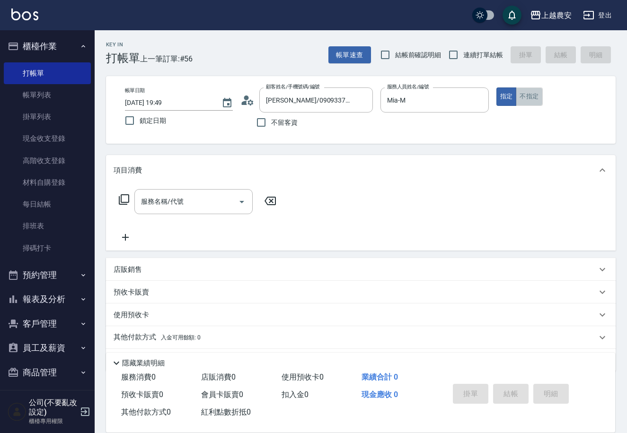
click at [524, 96] on button "不指定" at bounding box center [529, 96] width 26 height 18
click at [162, 206] on input "服務名稱/代號" at bounding box center [187, 201] width 96 height 17
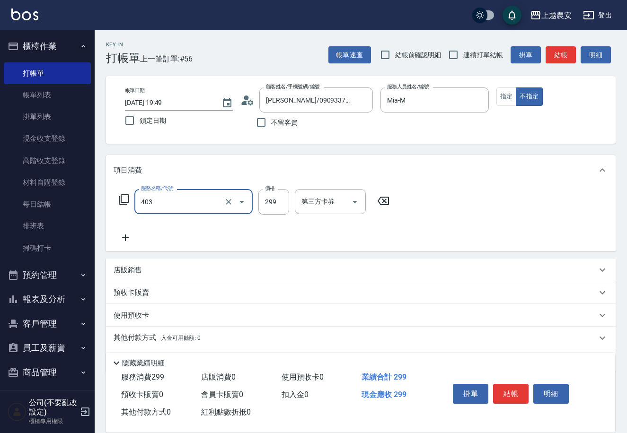
type input "剪髮(403)"
click at [508, 384] on button "結帳" at bounding box center [510, 394] width 35 height 20
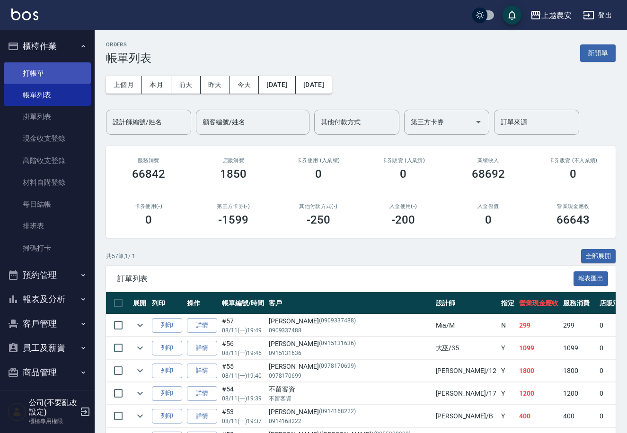
click at [33, 79] on link "打帳單" at bounding box center [47, 73] width 87 height 22
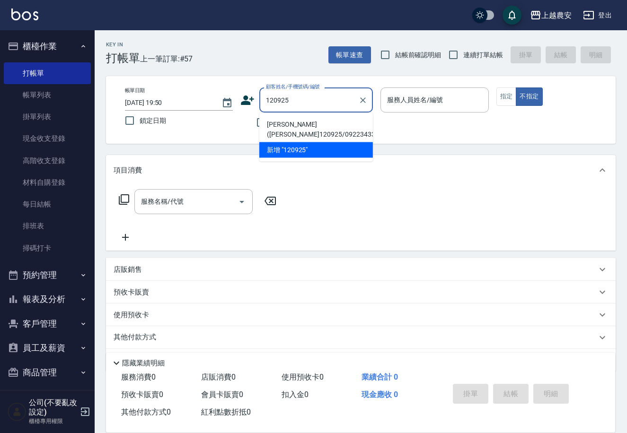
drag, startPoint x: 282, startPoint y: 131, endPoint x: 469, endPoint y: 88, distance: 192.1
click at [285, 131] on li "[PERSON_NAME]([PERSON_NAME]120925/0922343307/0922343307" at bounding box center [316, 130] width 114 height 26
type input "[PERSON_NAME]([PERSON_NAME]120925/0922343307/0922343307"
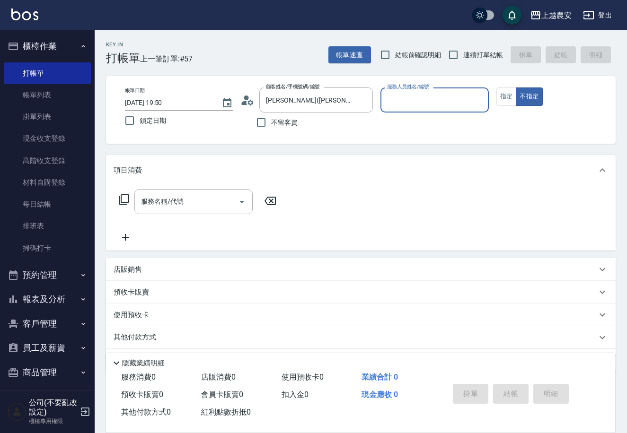
type input "[PERSON_NAME]-12"
drag, startPoint x: 509, startPoint y: 95, endPoint x: 500, endPoint y: 98, distance: 9.6
click at [506, 96] on button "指定" at bounding box center [506, 96] width 20 height 18
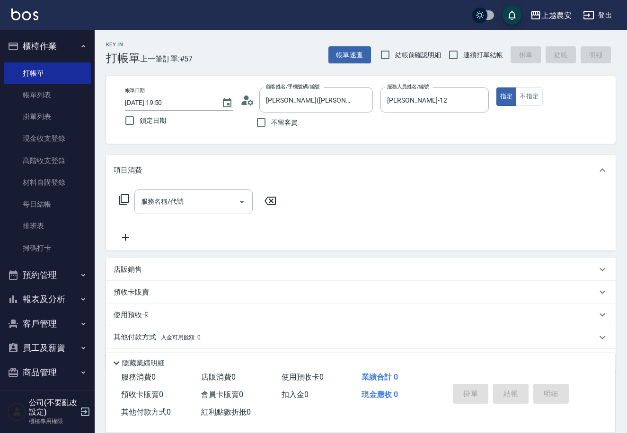
click at [161, 205] on input "服務名稱/代號" at bounding box center [187, 201] width 96 height 17
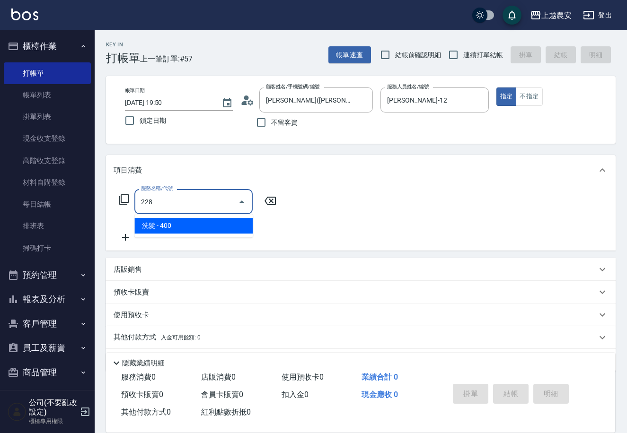
type input "洗髮(228)"
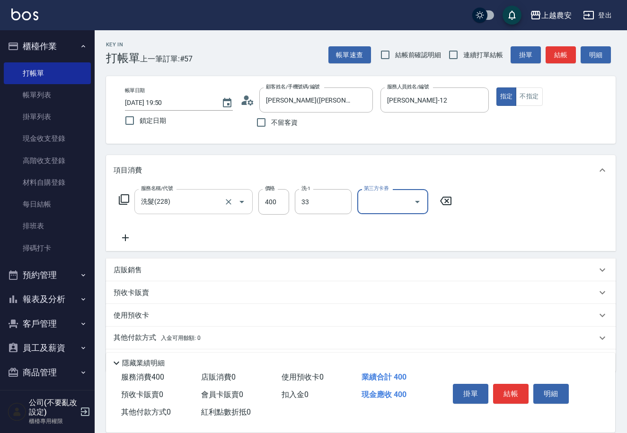
type input "[PERSON_NAME]-33"
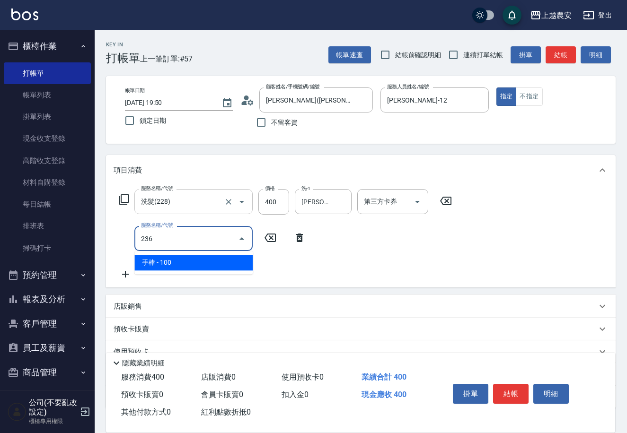
type input "手棒(236)"
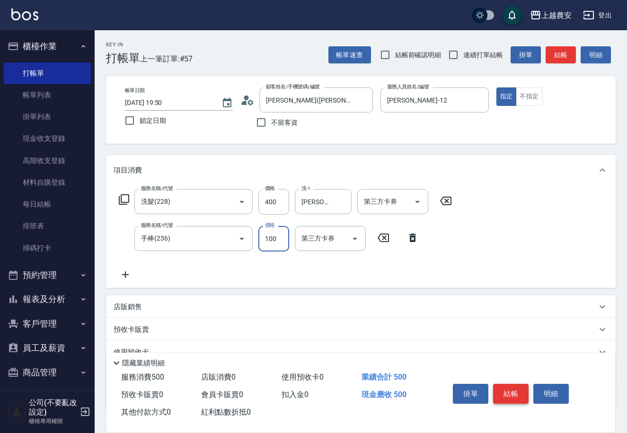
click at [521, 393] on button "結帳" at bounding box center [510, 394] width 35 height 20
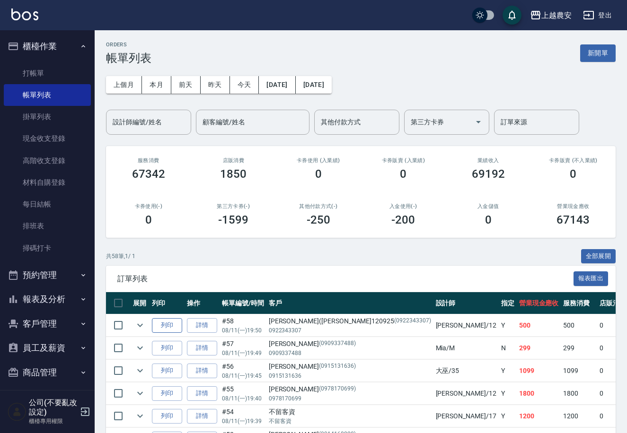
click at [161, 325] on button "列印" at bounding box center [167, 325] width 30 height 15
click at [63, 306] on button "報表及分析" at bounding box center [47, 299] width 87 height 25
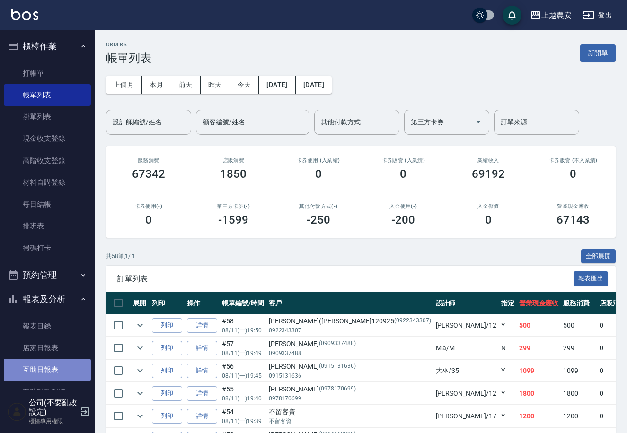
click at [69, 360] on link "互助日報表" at bounding box center [47, 370] width 87 height 22
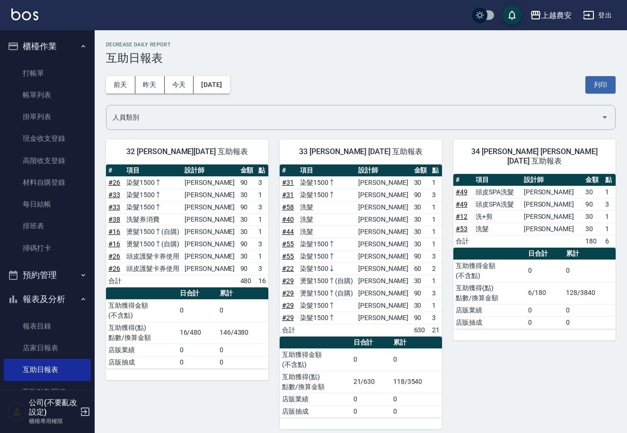
drag, startPoint x: 35, startPoint y: 71, endPoint x: 197, endPoint y: 69, distance: 162.7
click at [34, 71] on link "打帳單" at bounding box center [47, 73] width 87 height 22
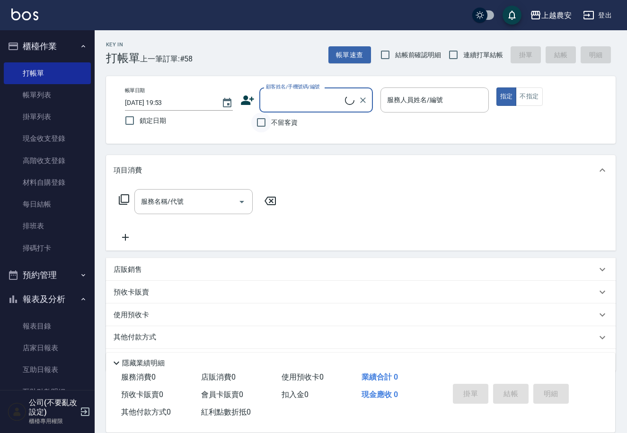
click at [261, 127] on input "不留客資" at bounding box center [261, 123] width 20 height 20
checkbox input "true"
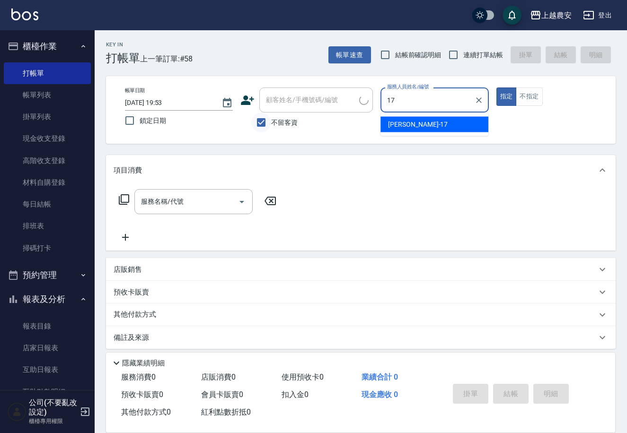
type input "[PERSON_NAME]-17"
type button "true"
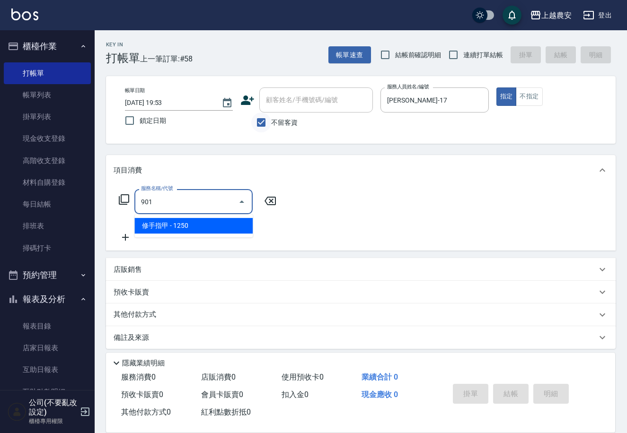
type input "修手指甲(901)"
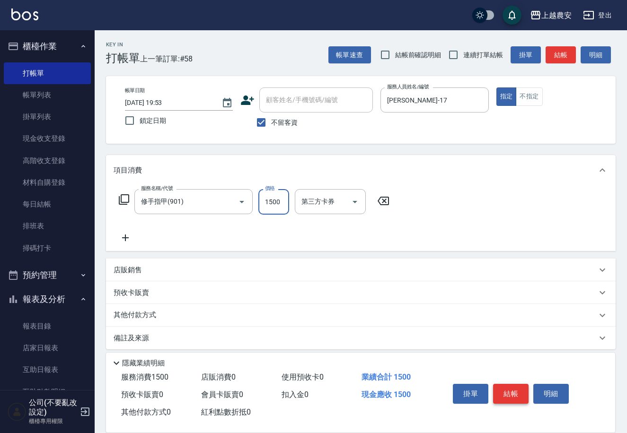
type input "1500"
click at [507, 389] on button "結帳" at bounding box center [510, 394] width 35 height 20
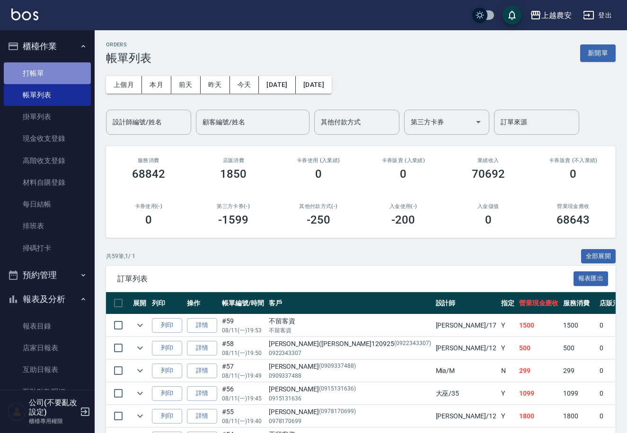
click at [51, 72] on link "打帳單" at bounding box center [47, 73] width 87 height 22
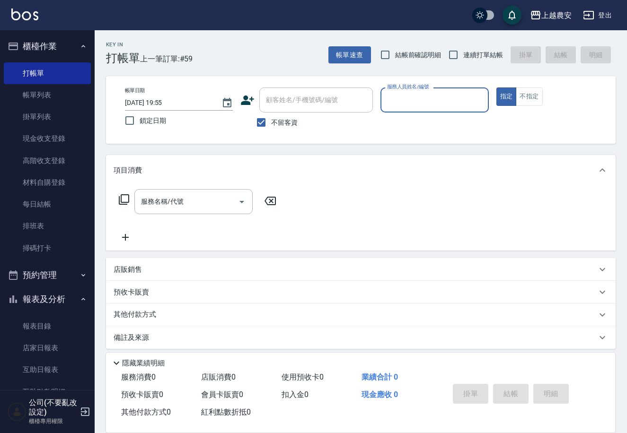
click at [266, 121] on input "不留客資" at bounding box center [261, 123] width 20 height 20
checkbox input "false"
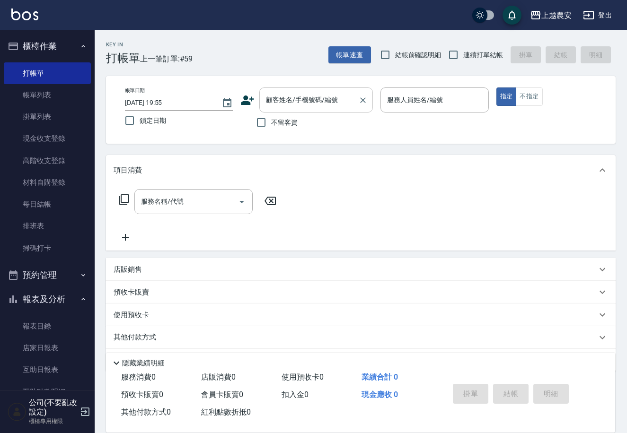
click at [276, 97] on div "顧客姓名/手機號碼/編號 顧客姓名/手機號碼/編號" at bounding box center [316, 99] width 114 height 25
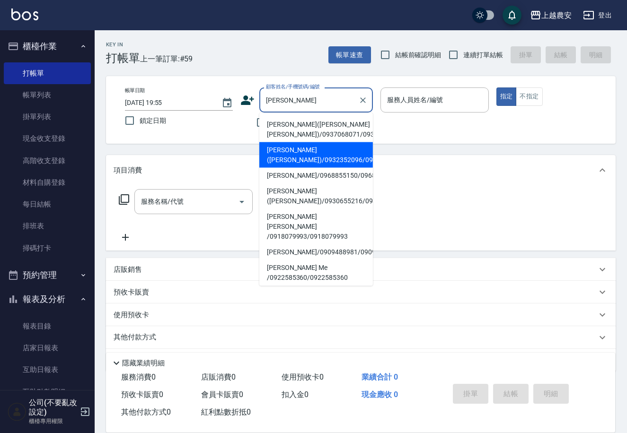
click at [279, 154] on li "[PERSON_NAME]([PERSON_NAME])/0932352096/0932352096" at bounding box center [316, 155] width 114 height 26
type input "[PERSON_NAME]([PERSON_NAME])/0932352096/0932352096"
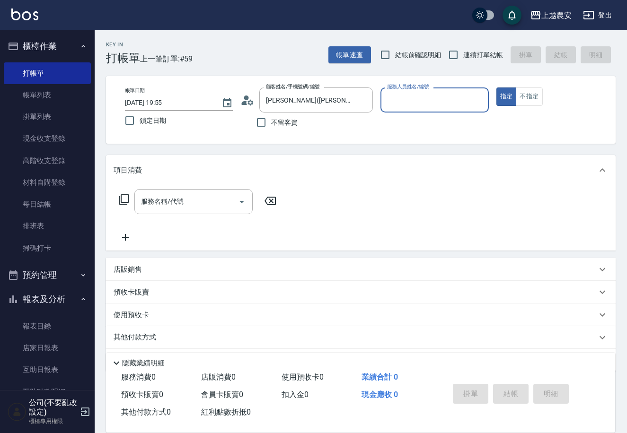
type input "Candy-7"
click at [171, 206] on div "服務名稱/代號 服務名稱/代號" at bounding box center [193, 201] width 118 height 25
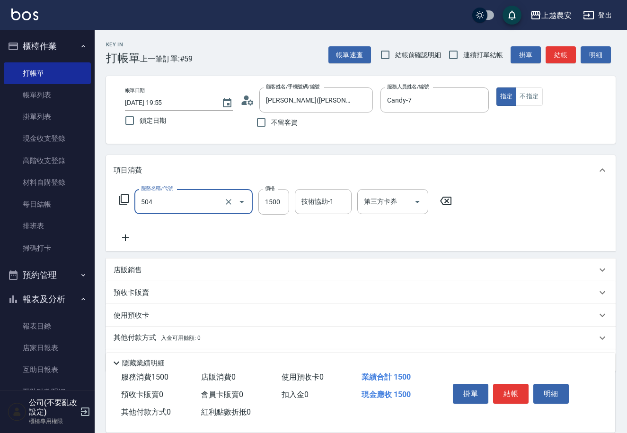
type input "染髮1500↓(504)"
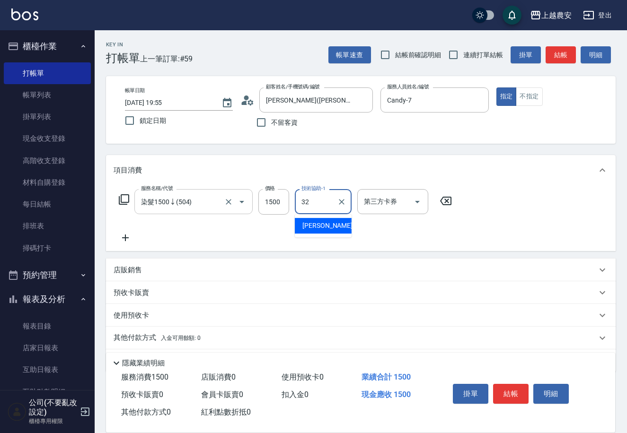
type input "林品妤-32"
click at [515, 393] on button "結帳" at bounding box center [510, 394] width 35 height 20
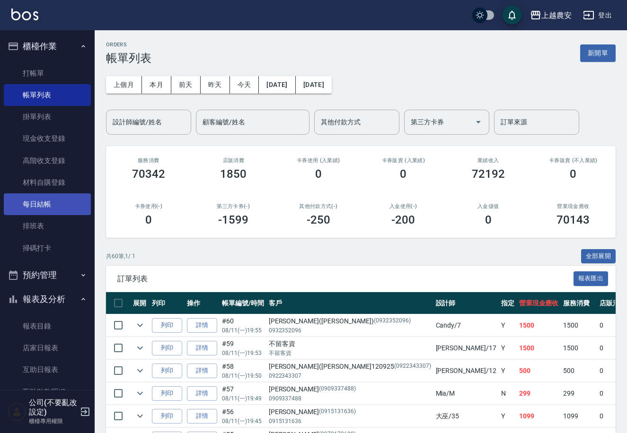
click at [46, 208] on link "每日結帳" at bounding box center [47, 204] width 87 height 22
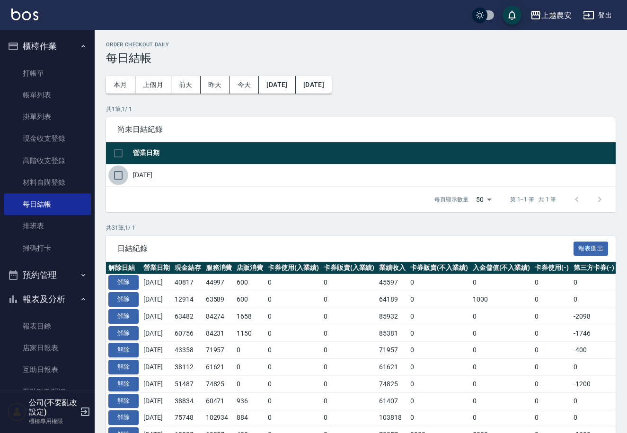
click at [120, 176] on input "checkbox" at bounding box center [118, 176] width 20 height 20
checkbox input "true"
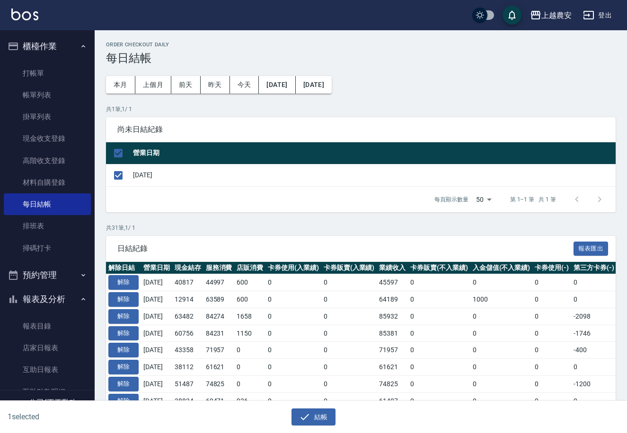
drag, startPoint x: 301, startPoint y: 417, endPoint x: 304, endPoint y: 399, distance: 18.1
click at [302, 417] on icon "button" at bounding box center [304, 416] width 11 height 11
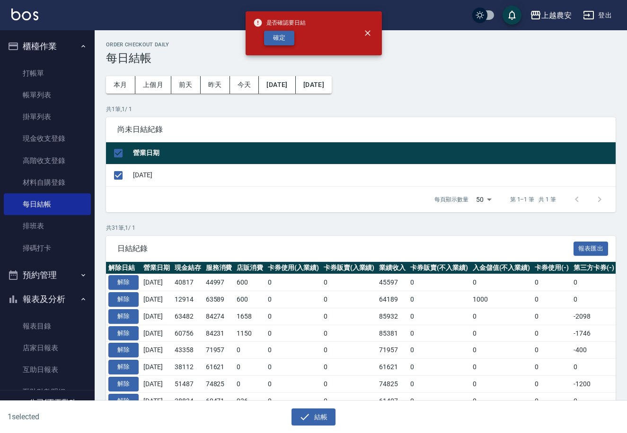
click at [286, 38] on button "確定" at bounding box center [279, 38] width 30 height 15
checkbox input "false"
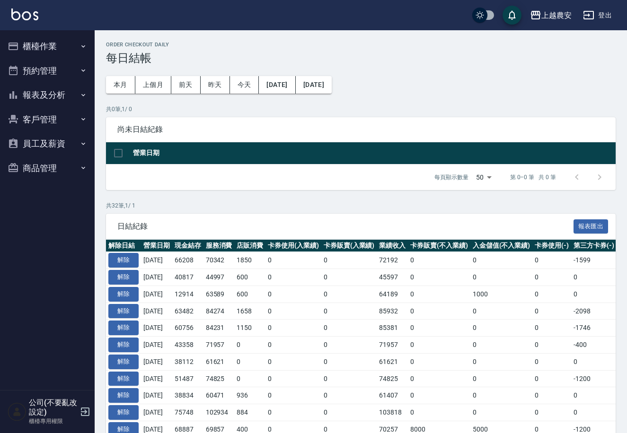
click at [44, 91] on button "報表及分析" at bounding box center [47, 95] width 87 height 25
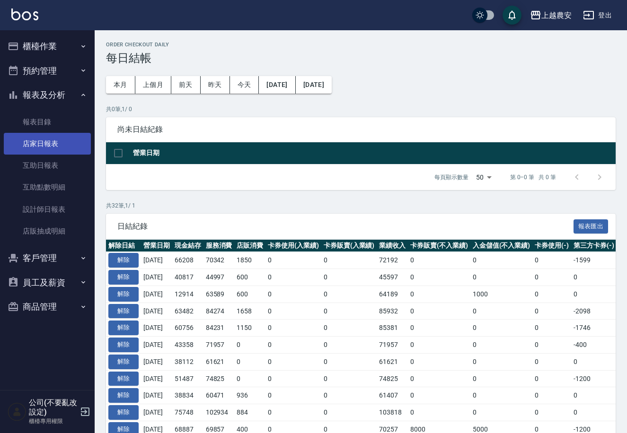
click at [44, 142] on link "店家日報表" at bounding box center [47, 144] width 87 height 22
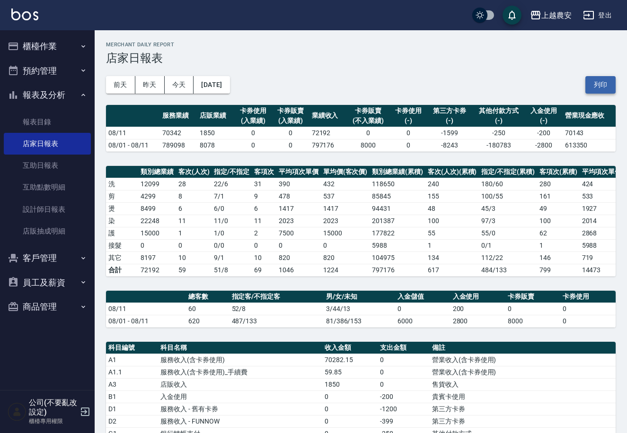
click at [596, 81] on button "列印" at bounding box center [600, 84] width 30 height 17
click at [36, 44] on button "櫃檯作業" at bounding box center [47, 46] width 87 height 25
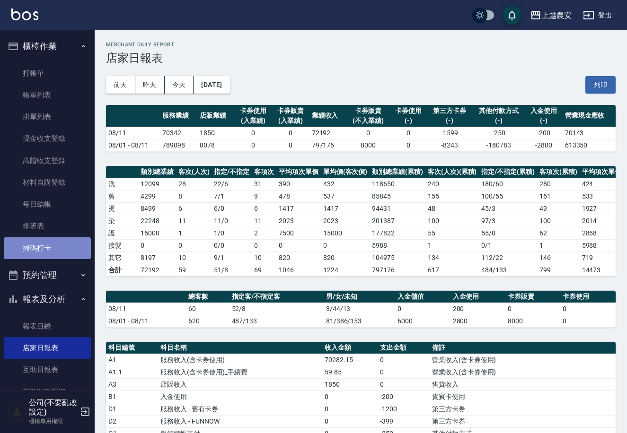
drag, startPoint x: 53, startPoint y: 244, endPoint x: 88, endPoint y: 240, distance: 35.2
click at [54, 245] on link "掃碼打卡" at bounding box center [47, 248] width 87 height 22
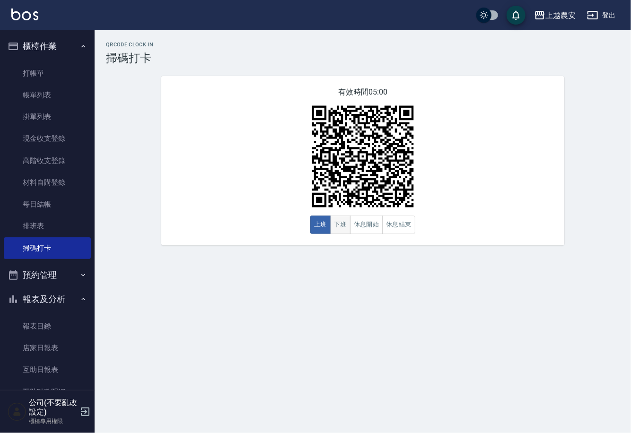
click at [341, 231] on button "下班" at bounding box center [340, 225] width 20 height 18
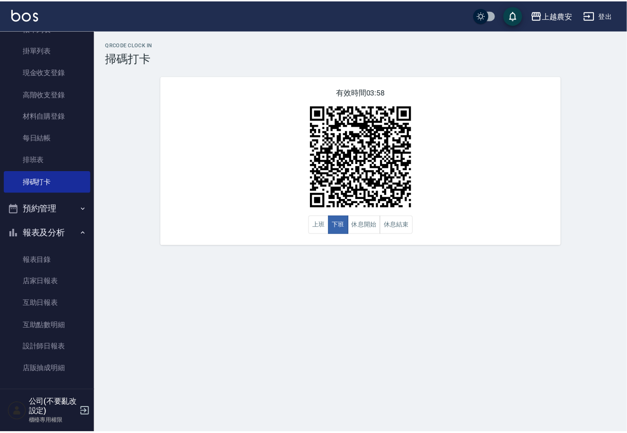
scroll to position [88, 0]
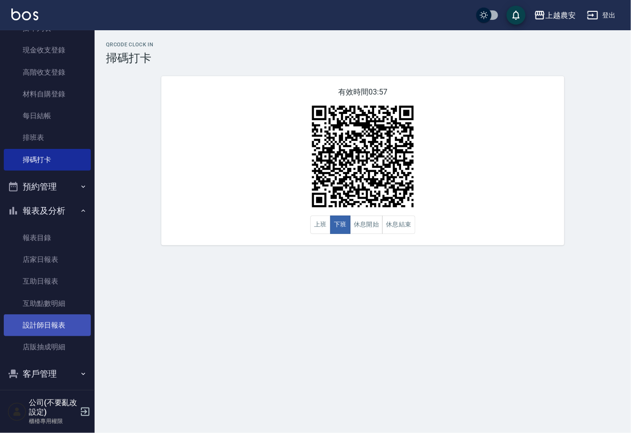
click at [53, 329] on link "設計師日報表" at bounding box center [47, 326] width 87 height 22
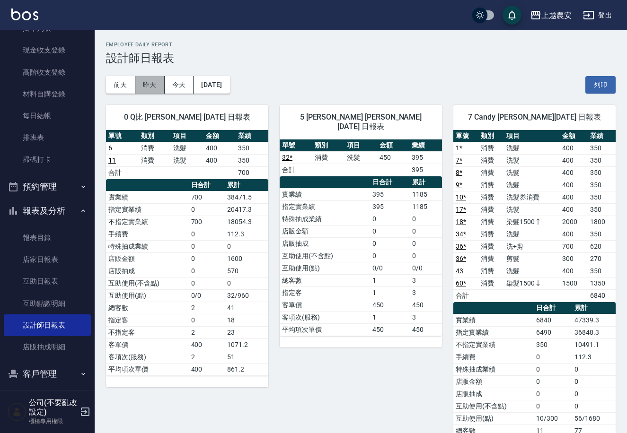
click at [149, 89] on button "昨天" at bounding box center [149, 84] width 29 height 17
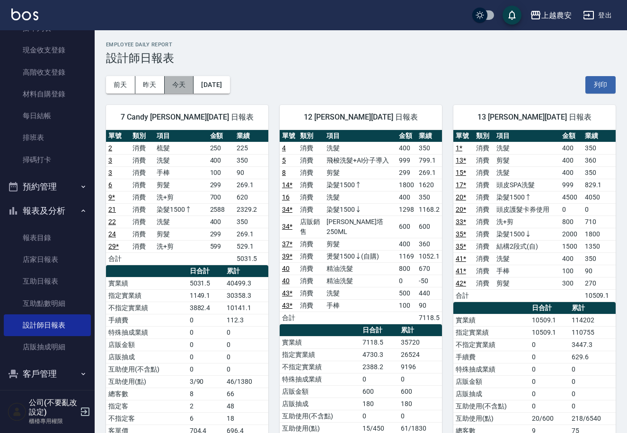
click at [178, 79] on button "今天" at bounding box center [179, 84] width 29 height 17
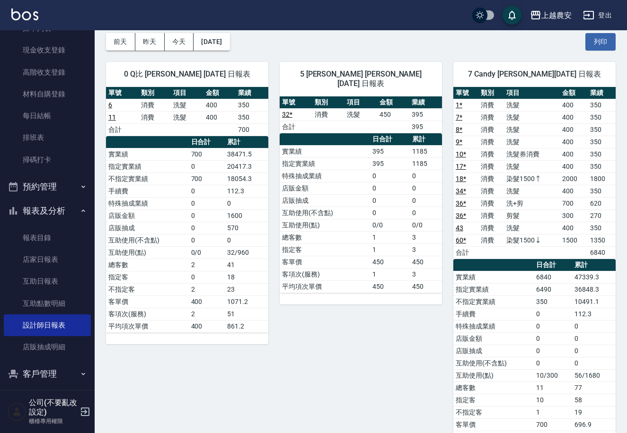
scroll to position [20, 0]
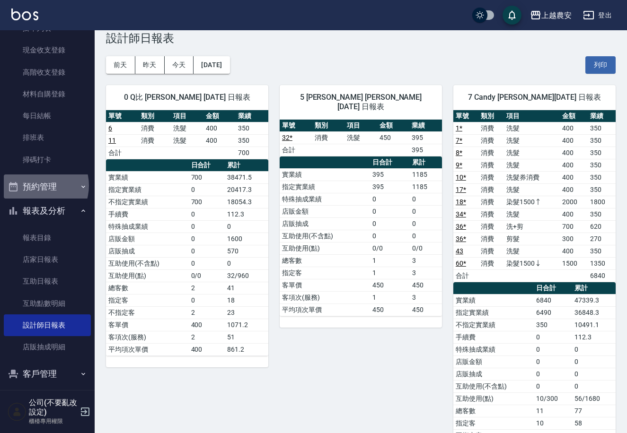
click at [37, 185] on button "預約管理" at bounding box center [47, 187] width 87 height 25
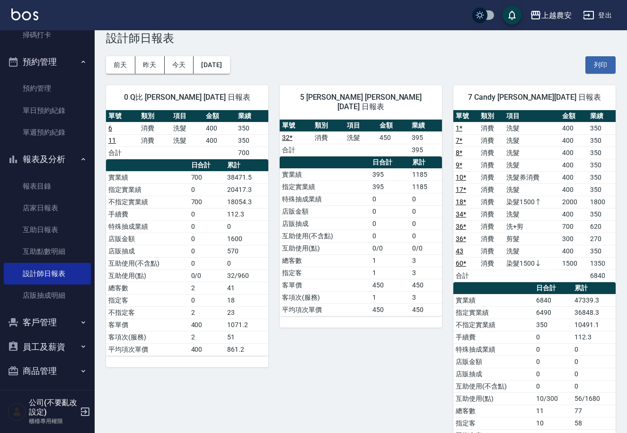
scroll to position [217, 0]
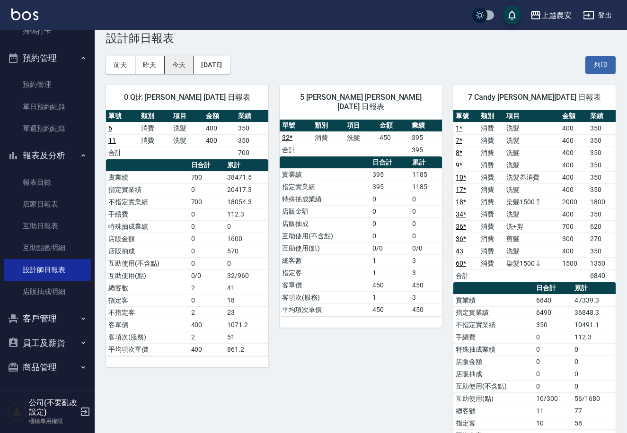
click at [182, 71] on button "今天" at bounding box center [179, 64] width 29 height 17
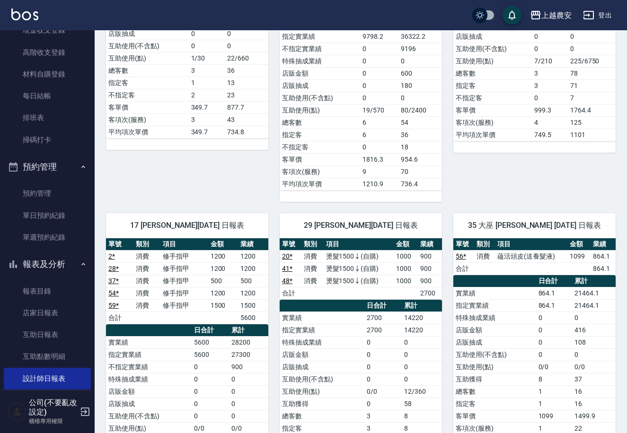
scroll to position [76, 0]
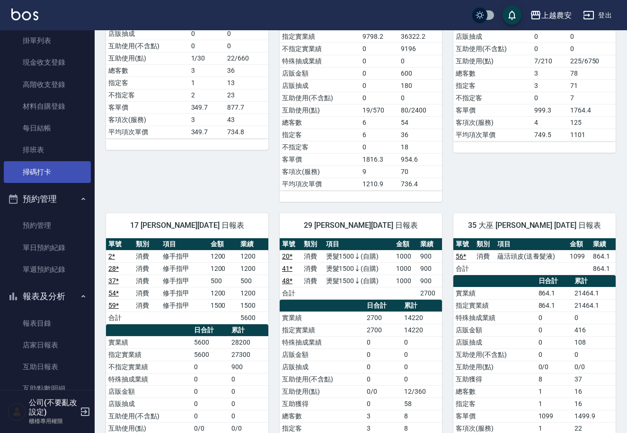
click at [52, 165] on link "掃碼打卡" at bounding box center [47, 172] width 87 height 22
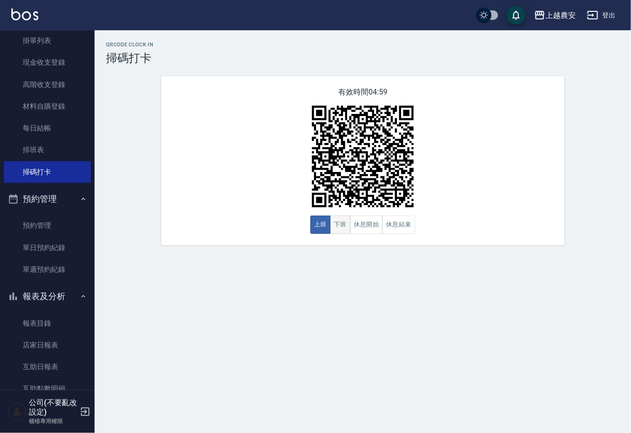
click at [341, 228] on button "下班" at bounding box center [340, 225] width 20 height 18
